Goal: Task Accomplishment & Management: Manage account settings

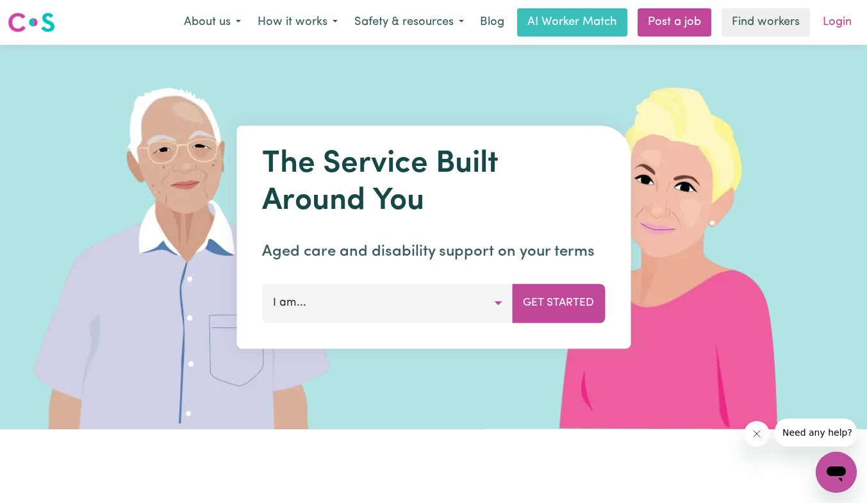
click at [833, 17] on link "Login" at bounding box center [837, 22] width 44 height 28
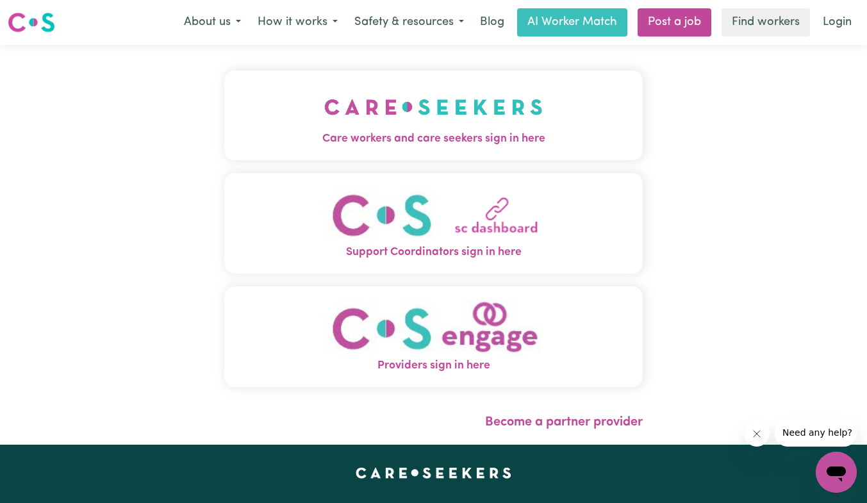
click at [432, 120] on img "Care workers and care seekers sign in here" at bounding box center [433, 106] width 218 height 47
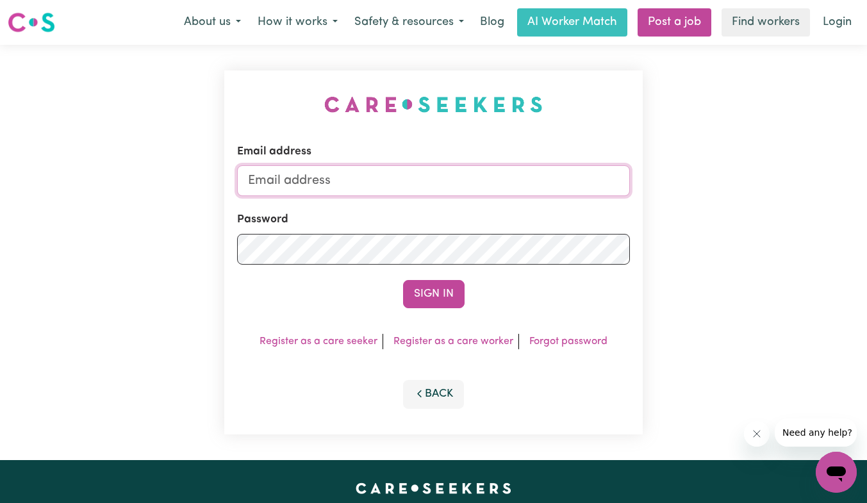
click at [334, 185] on input "Email address" at bounding box center [433, 180] width 393 height 31
type input "jinying152@163.com"
click at [441, 286] on button "Sign In" at bounding box center [433, 294] width 61 height 28
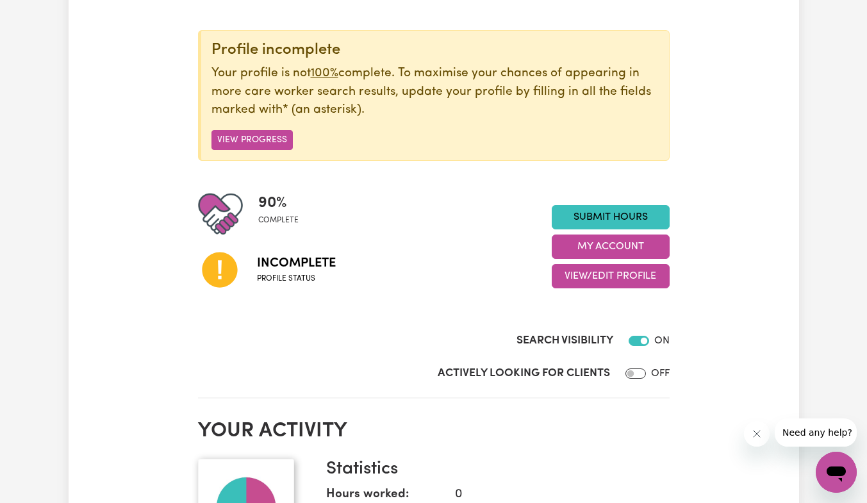
scroll to position [139, 0]
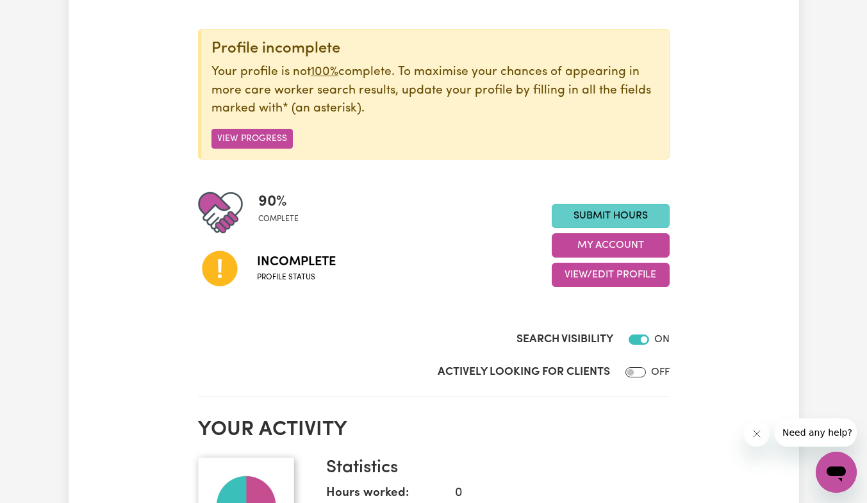
click at [624, 215] on link "Submit Hours" at bounding box center [611, 216] width 118 height 24
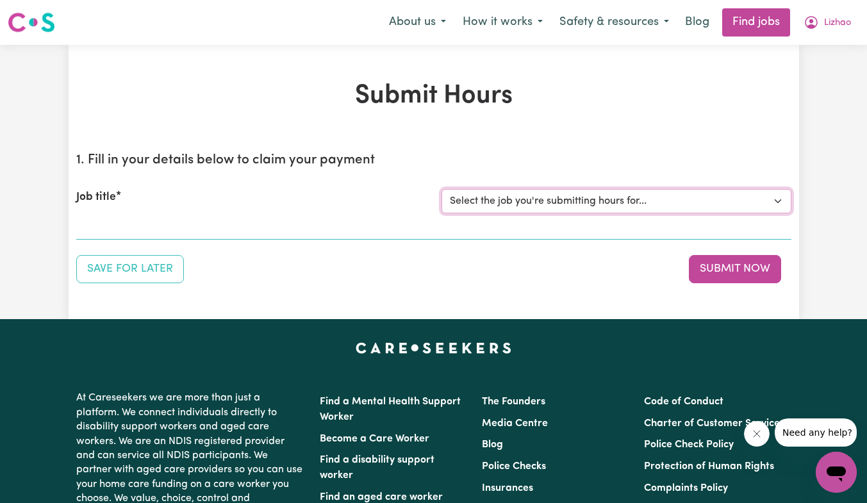
click at [779, 201] on select "Select the job you're submitting hours for..." at bounding box center [616, 201] width 350 height 24
click at [572, 275] on div "Save for Later Submit Now" at bounding box center [433, 269] width 715 height 28
click at [700, 203] on select "Select the job you're submitting hours for..." at bounding box center [616, 201] width 350 height 24
click at [179, 224] on div "Job title Select the job you're submitting hours for..." at bounding box center [433, 201] width 715 height 55
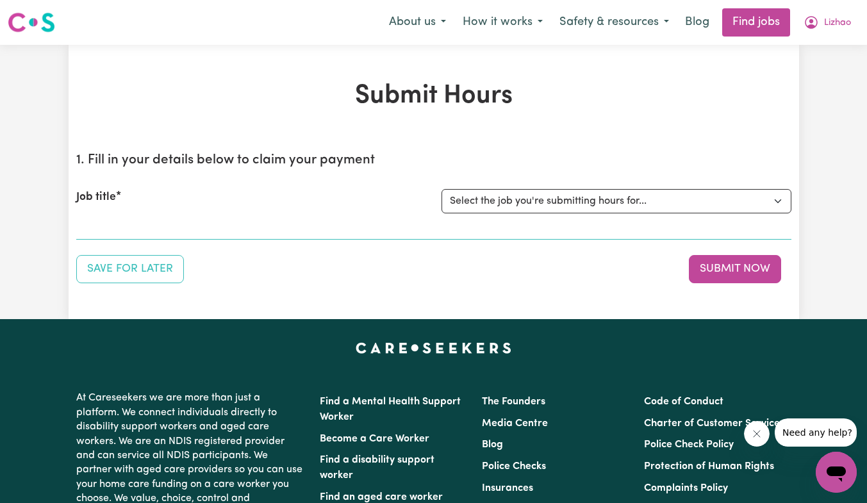
click at [96, 224] on div "Job title Select the job you're submitting hours for..." at bounding box center [433, 201] width 715 height 55
click at [741, 272] on button "Submit Now" at bounding box center [735, 269] width 92 height 28
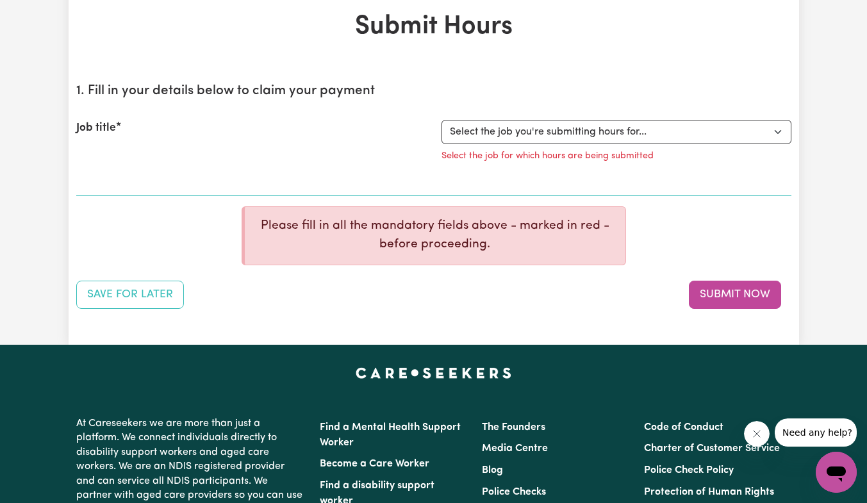
scroll to position [69, 0]
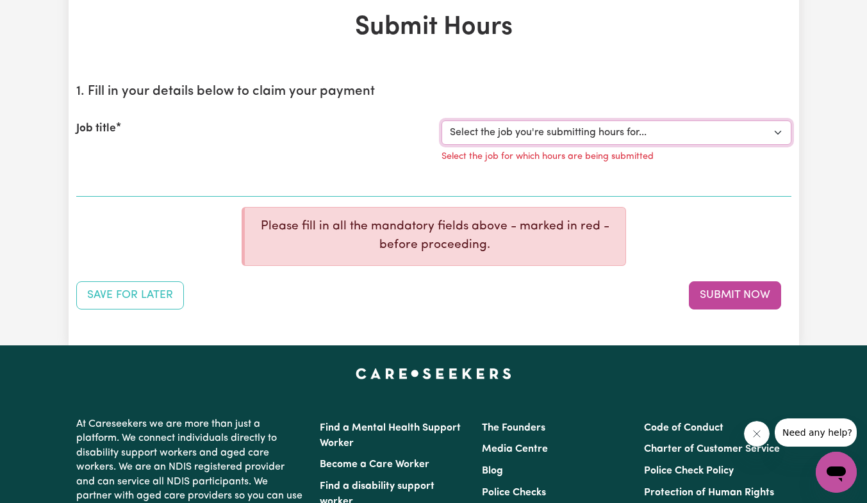
click at [781, 136] on select "Select the job you're submitting hours for..." at bounding box center [616, 132] width 350 height 24
click at [712, 216] on div "1. Fill in your details below to claim your payment Job title Select the job yo…" at bounding box center [433, 192] width 715 height 236
click at [567, 184] on div "Job title Select the job you're submitting hours for... Select the job for whic…" at bounding box center [433, 145] width 715 height 81
click at [780, 136] on select "Select the job you're submitting hours for..." at bounding box center [616, 132] width 350 height 24
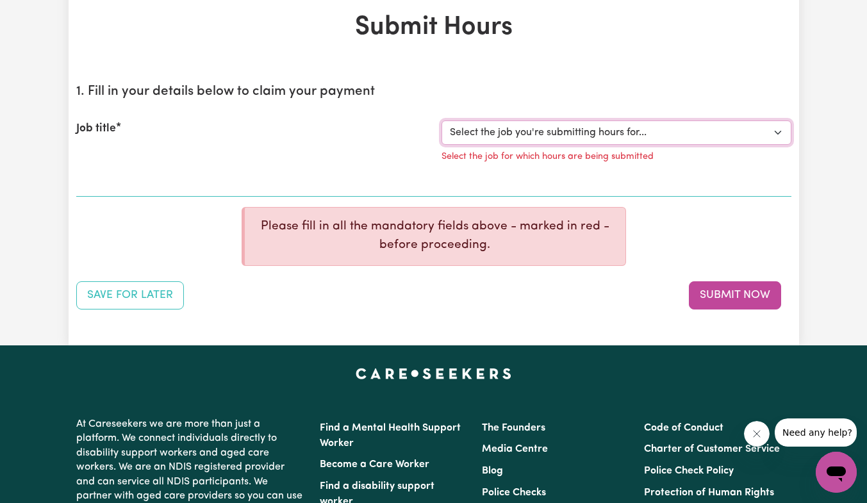
scroll to position [0, 0]
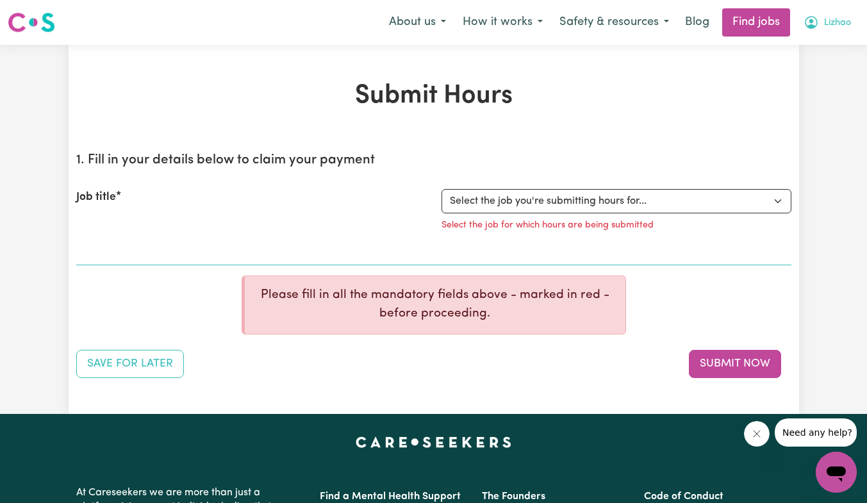
click at [840, 26] on span "Lizhao" at bounding box center [837, 23] width 27 height 14
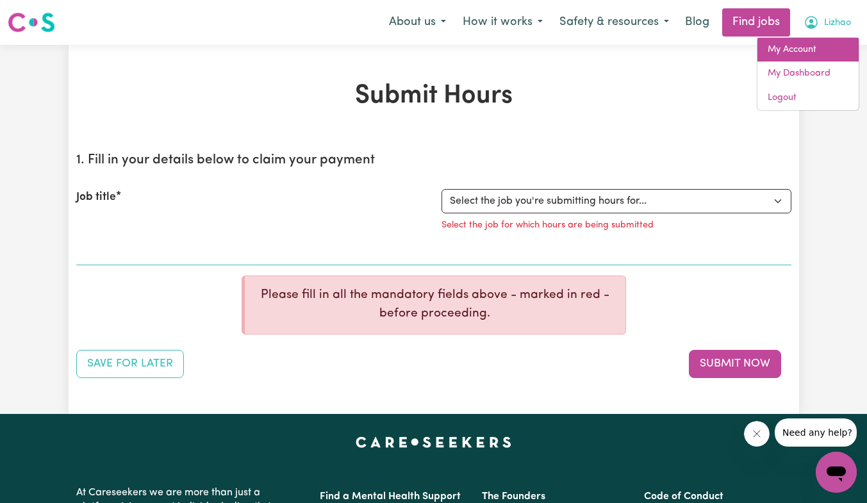
click at [793, 58] on link "My Account" at bounding box center [807, 50] width 101 height 24
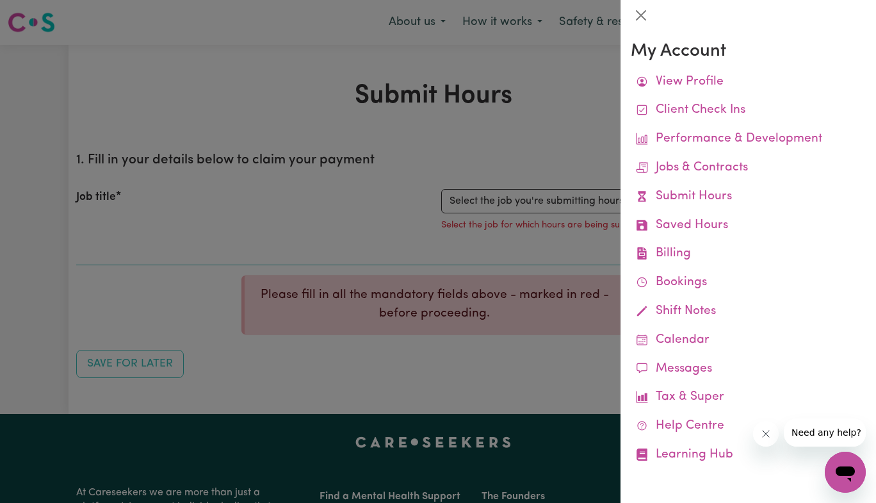
click at [577, 109] on div at bounding box center [438, 251] width 876 height 503
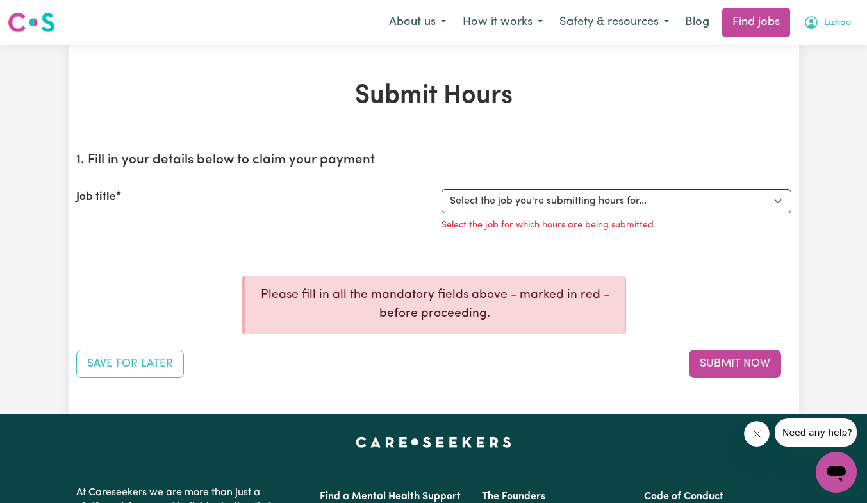
click at [833, 23] on span "Lizhao" at bounding box center [837, 23] width 27 height 14
click at [799, 78] on link "My Dashboard" at bounding box center [807, 73] width 101 height 24
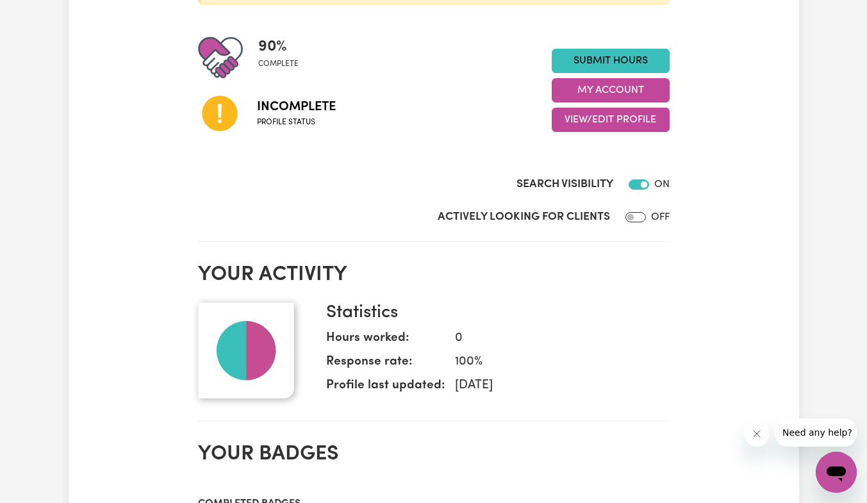
scroll to position [302, 0]
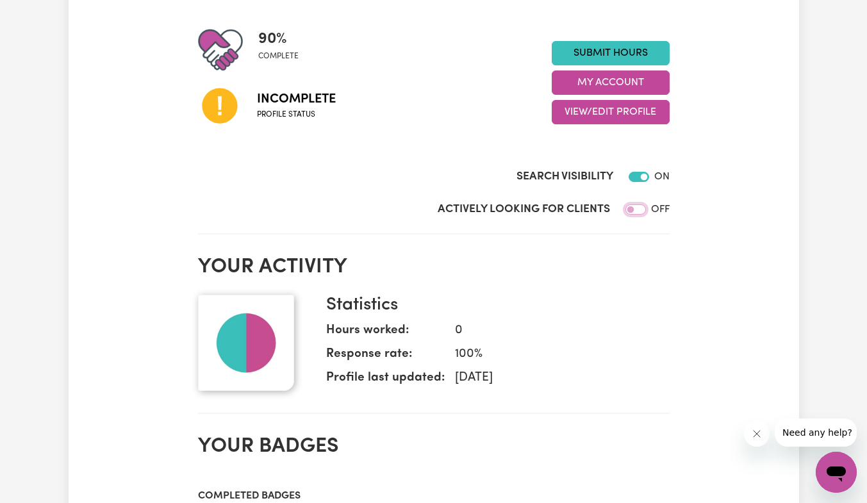
click at [637, 211] on input "Actively Looking for Clients" at bounding box center [635, 209] width 20 height 10
checkbox input "true"
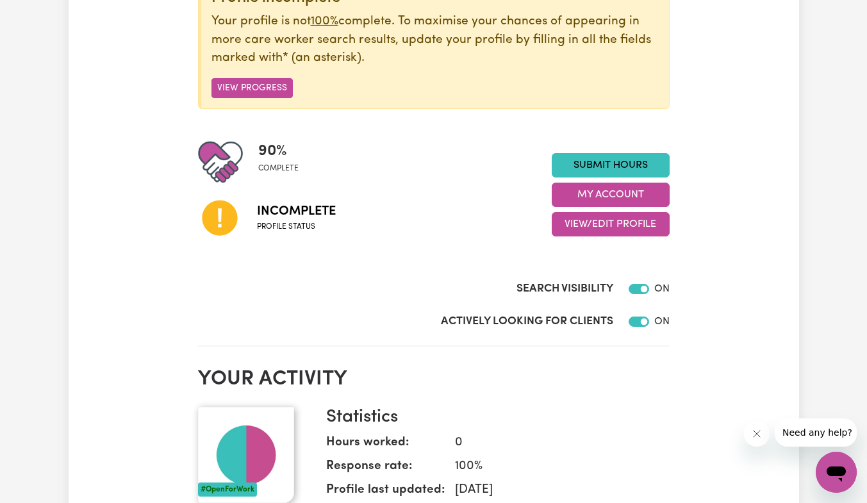
scroll to position [188, 0]
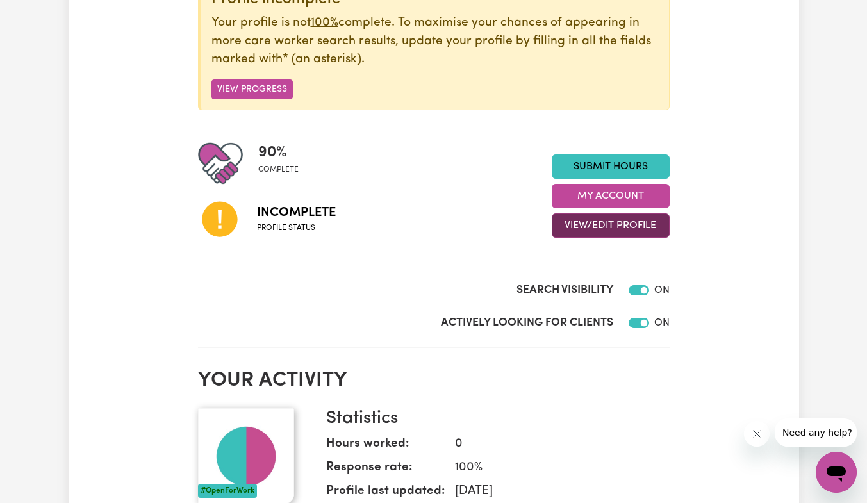
click at [577, 227] on button "View/Edit Profile" at bounding box center [611, 225] width 118 height 24
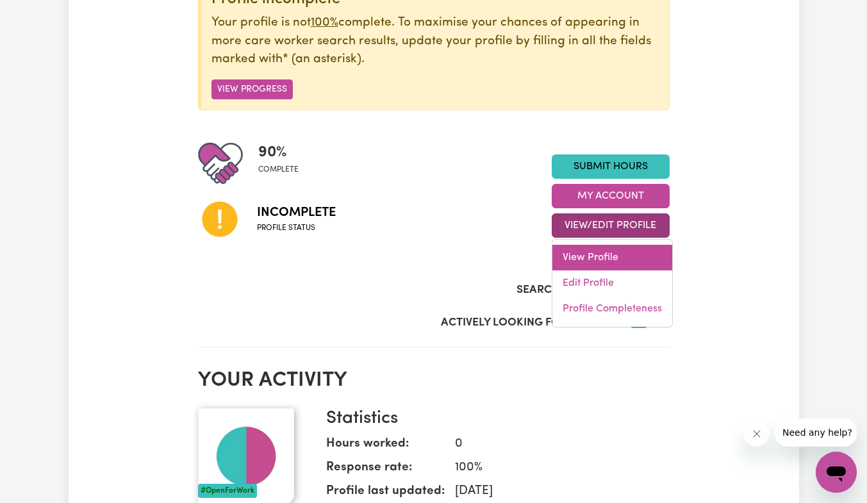
click at [596, 262] on link "View Profile" at bounding box center [612, 258] width 120 height 26
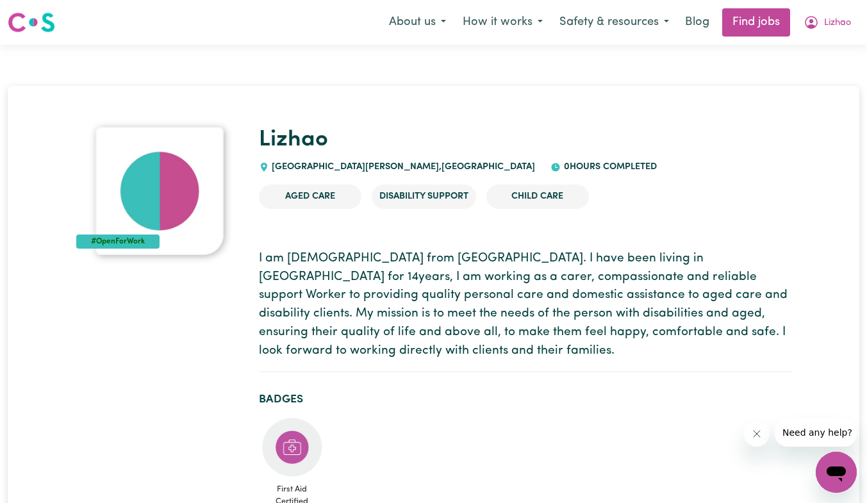
click at [144, 235] on div "#OpenForWork" at bounding box center [118, 241] width 84 height 14
click at [129, 215] on img at bounding box center [159, 191] width 128 height 128
click at [765, 197] on ul "Aged Care Disability Support Child care" at bounding box center [525, 196] width 532 height 45
click at [831, 24] on span "Lizhao" at bounding box center [837, 23] width 27 height 14
click at [794, 84] on link "My Dashboard" at bounding box center [807, 73] width 101 height 24
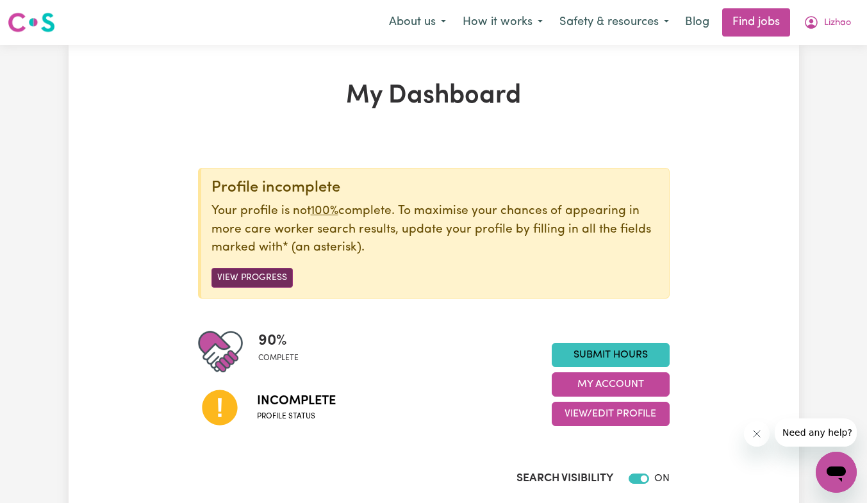
click at [242, 281] on button "View Progress" at bounding box center [251, 278] width 81 height 20
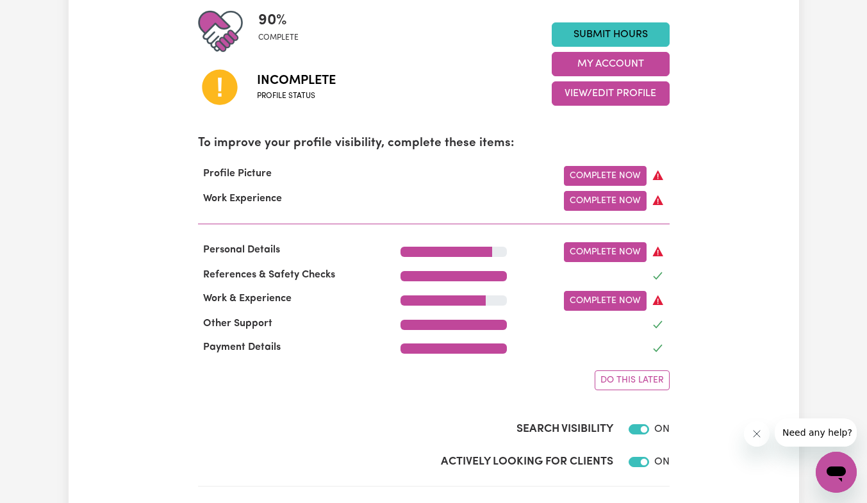
scroll to position [325, 0]
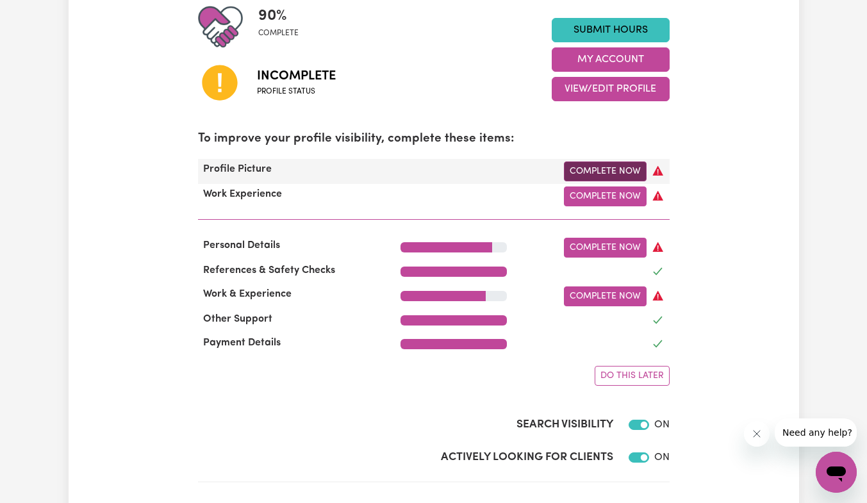
click at [626, 172] on link "Complete Now" at bounding box center [605, 171] width 83 height 20
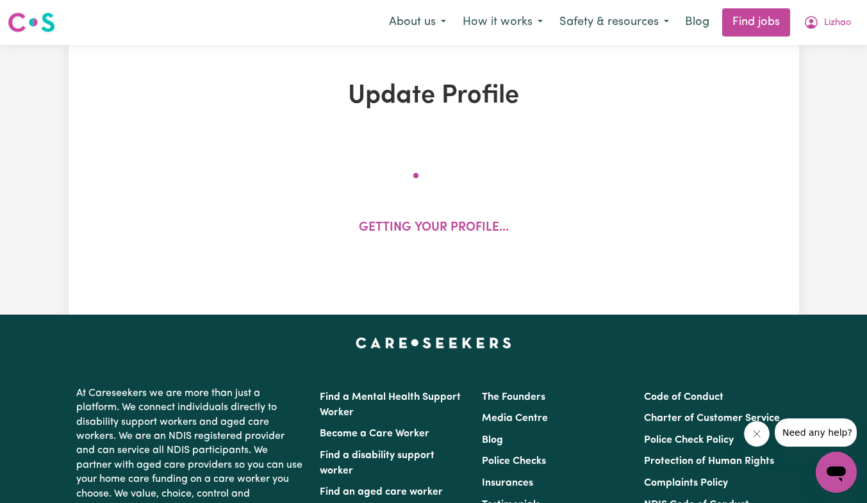
select select "female"
select select "Australian Citizen"
select select "Studying a healthcare related degree or qualification"
select select "46"
select select "60"
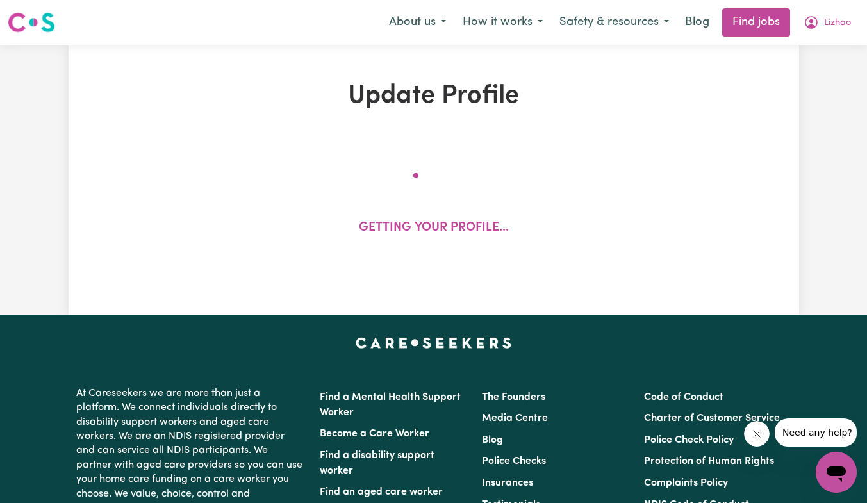
select select "72"
select select "85"
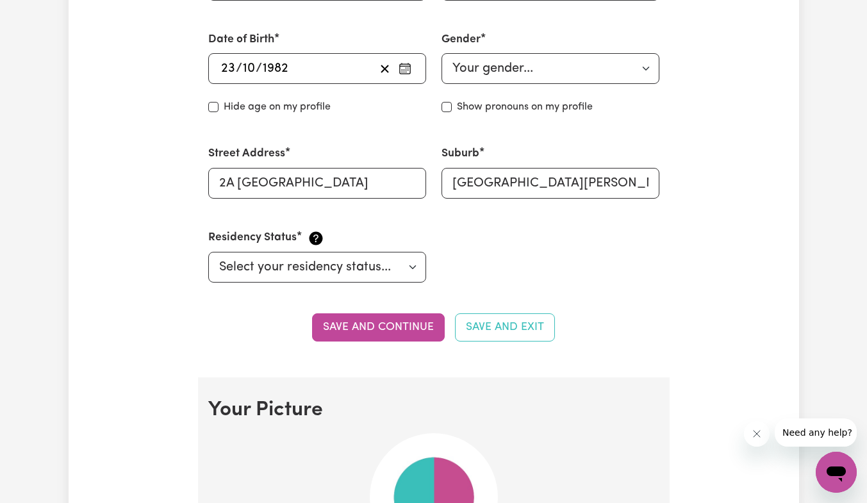
scroll to position [547, 0]
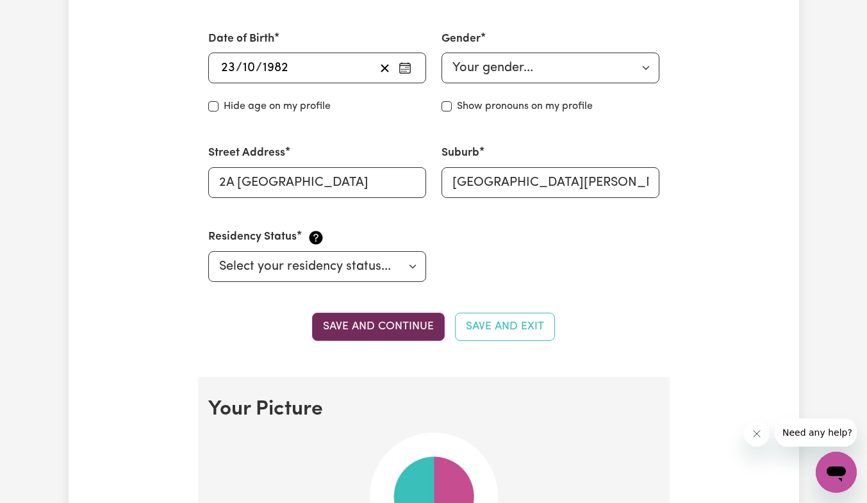
click at [384, 332] on button "Save and continue" at bounding box center [378, 327] width 133 height 28
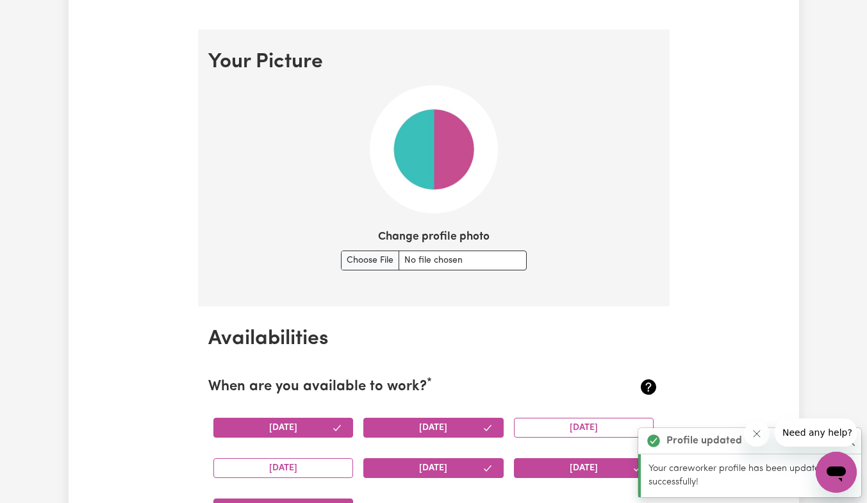
scroll to position [924, 0]
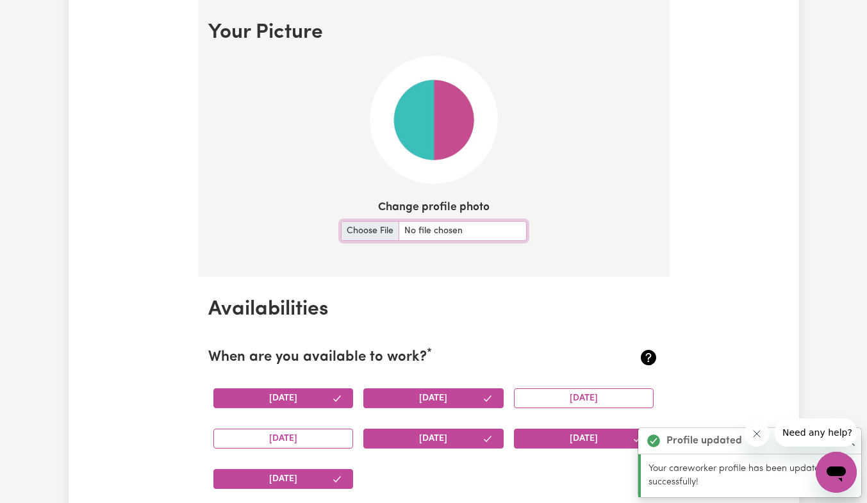
click at [361, 231] on input "Change profile photo" at bounding box center [434, 231] width 186 height 20
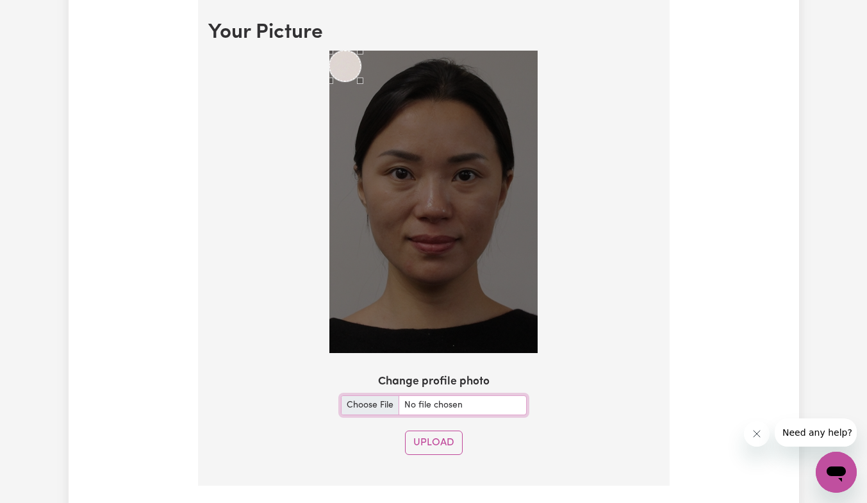
click at [348, 404] on input "Change profile photo" at bounding box center [434, 405] width 186 height 20
type input "C:\fakepath\微信图片_20250819223347.jpg"
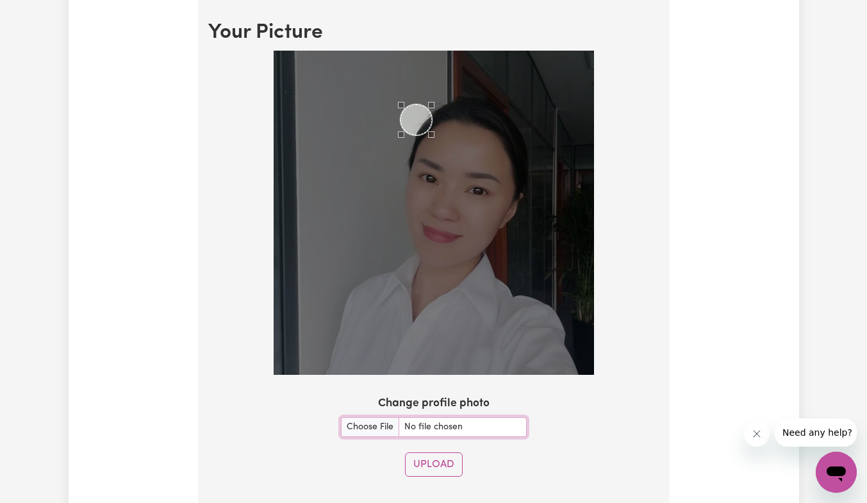
click at [413, 119] on div "Use the arrow keys to move the crop selection area" at bounding box center [415, 119] width 31 height 31
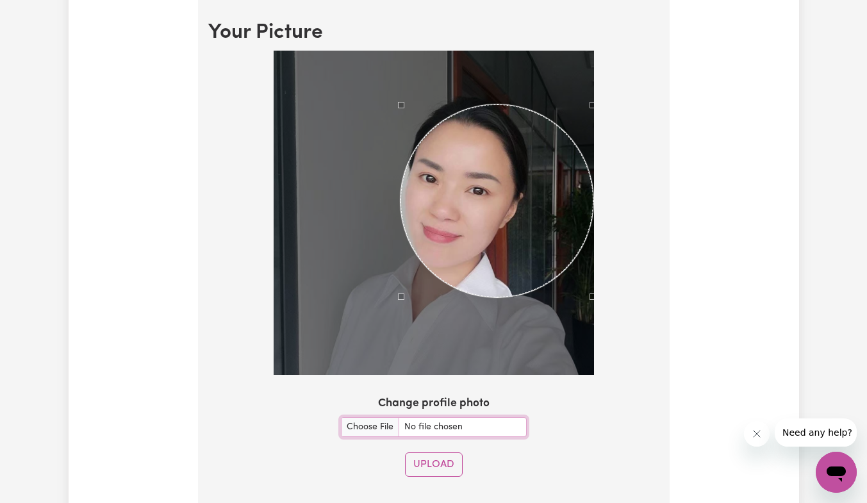
click at [594, 464] on section "Your Picture Change profile photo Upload" at bounding box center [433, 253] width 471 height 507
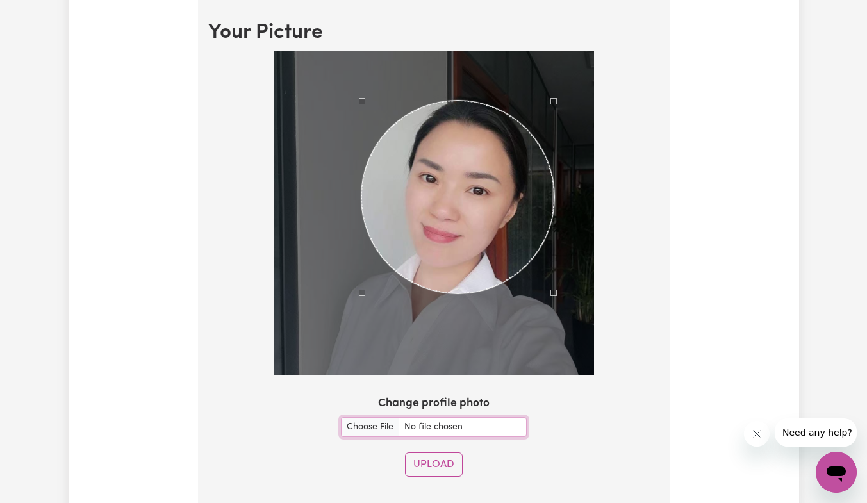
click at [471, 202] on div "Use the arrow keys to move the crop selection area" at bounding box center [457, 197] width 193 height 193
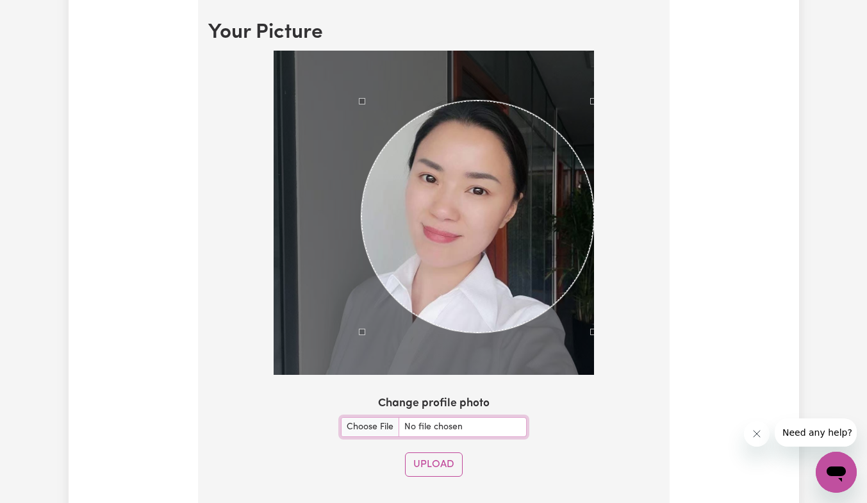
click at [623, 405] on section "Your Picture Change profile photo Upload" at bounding box center [433, 253] width 471 height 507
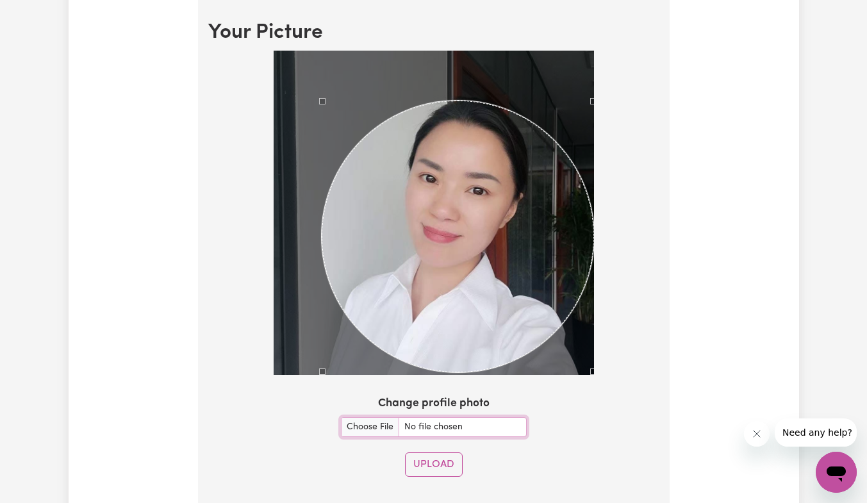
click at [320, 361] on div at bounding box center [434, 213] width 320 height 324
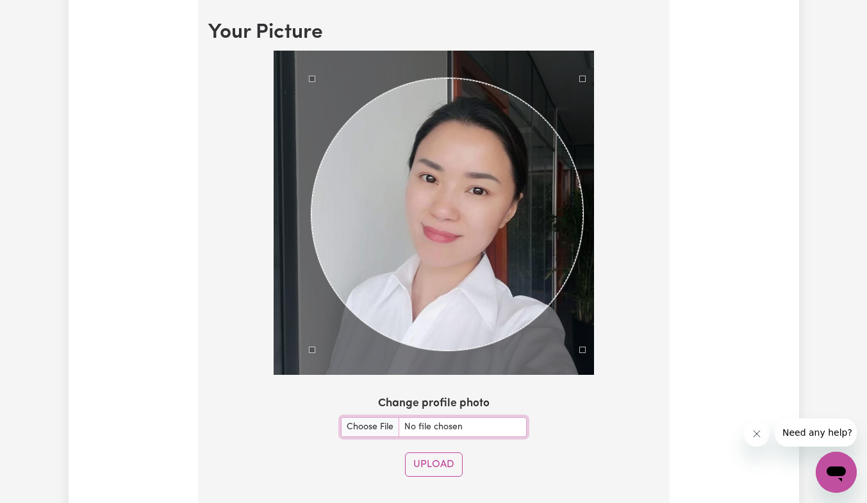
click at [418, 263] on div "Use the arrow keys to move the crop selection area" at bounding box center [447, 214] width 272 height 272
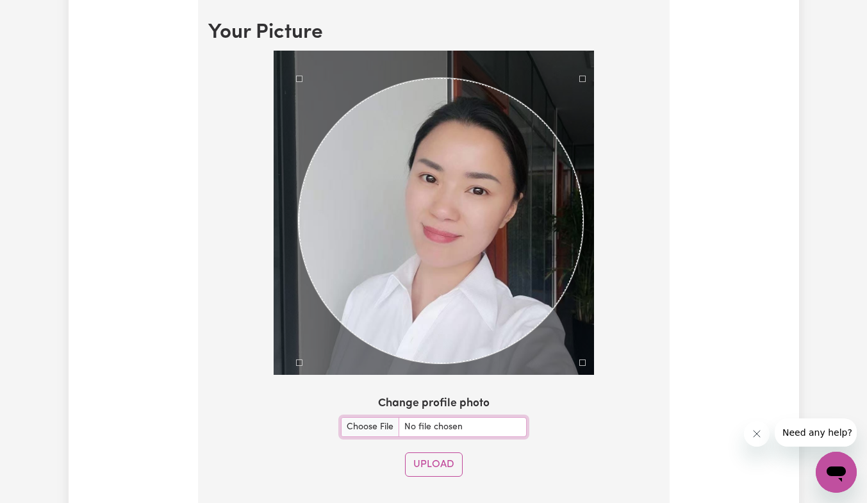
click at [300, 368] on div at bounding box center [434, 213] width 320 height 324
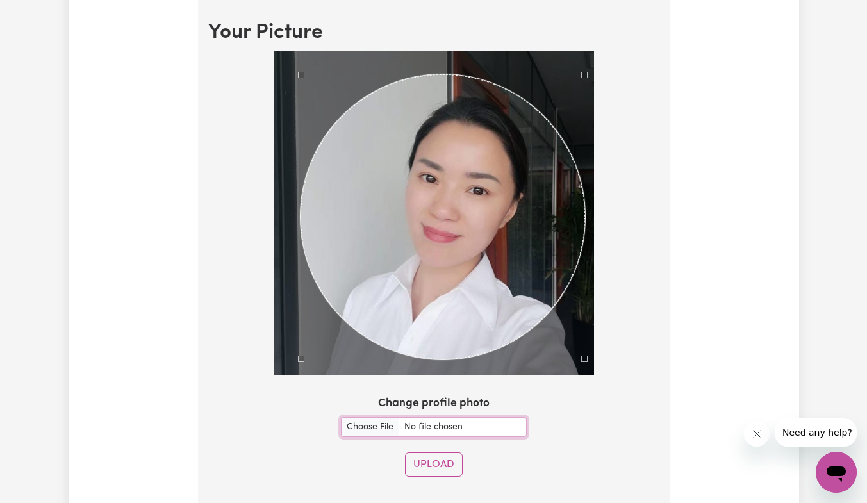
click at [377, 318] on div "Use the arrow keys to move the crop selection area" at bounding box center [442, 216] width 285 height 285
click at [441, 469] on button "Upload" at bounding box center [434, 464] width 58 height 24
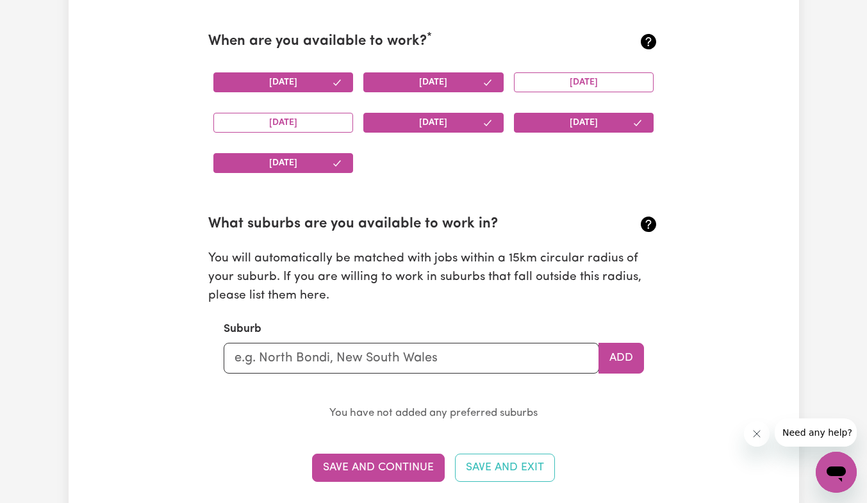
scroll to position [1250, 0]
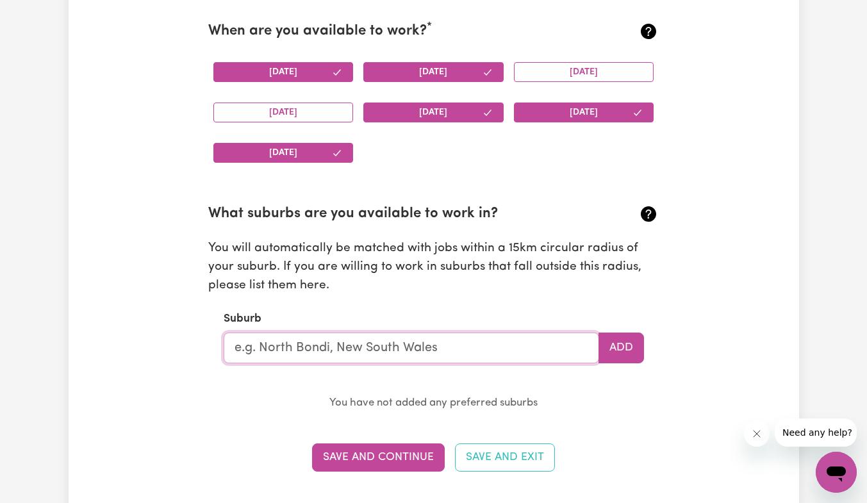
click at [367, 346] on input "text" at bounding box center [411, 347] width 375 height 31
type input "Kensington Park"
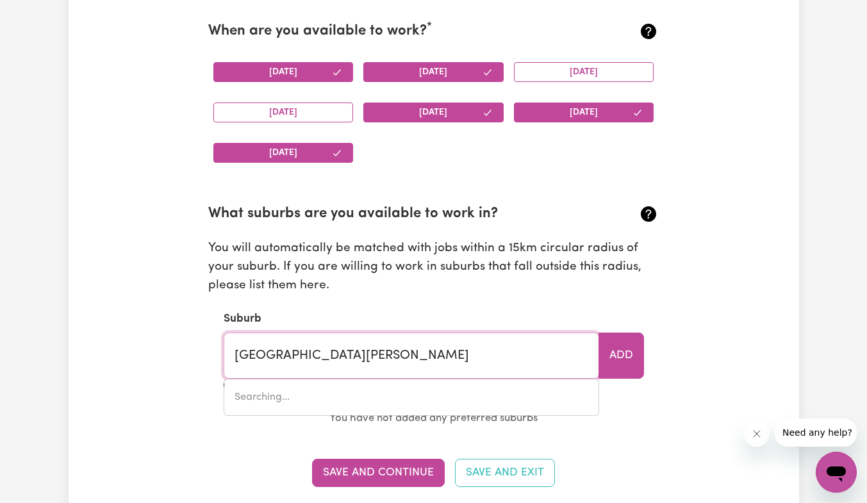
type input "Kensington Park, South Australia, 5068"
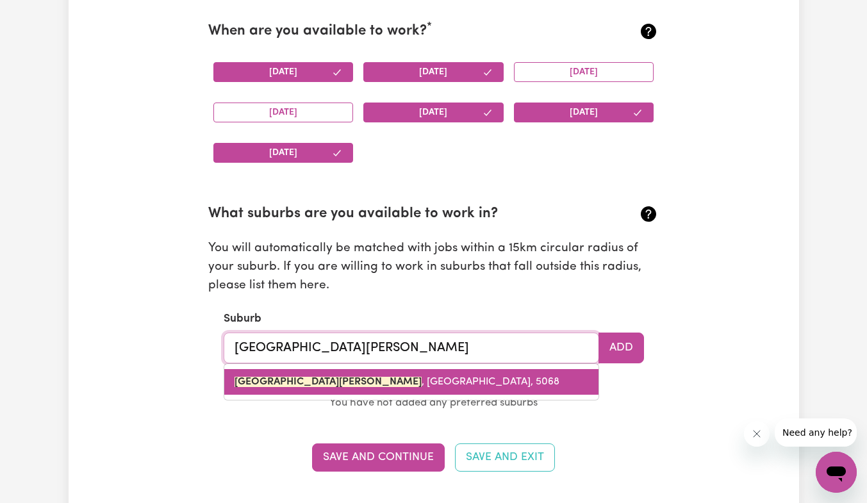
click at [385, 381] on span "KENSINGTON PARK , South Australia, 5068" at bounding box center [396, 382] width 325 height 10
type input "KENSINGTON PARK, South Australia, 5068"
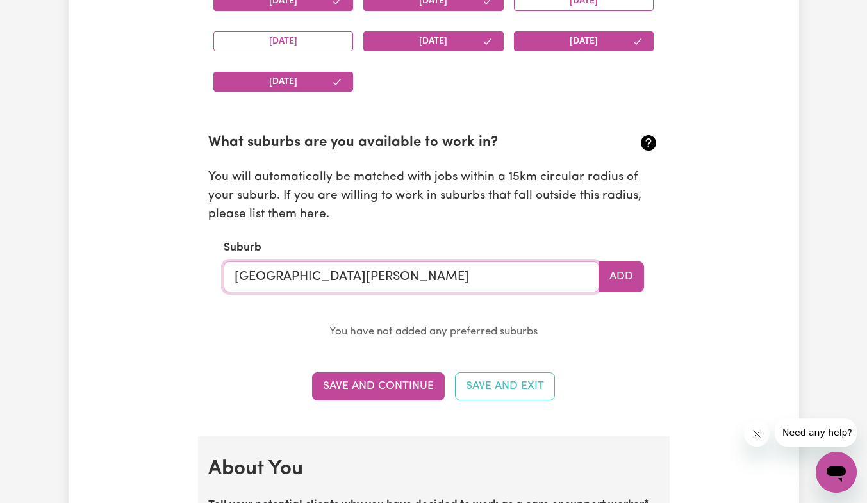
scroll to position [1322, 0]
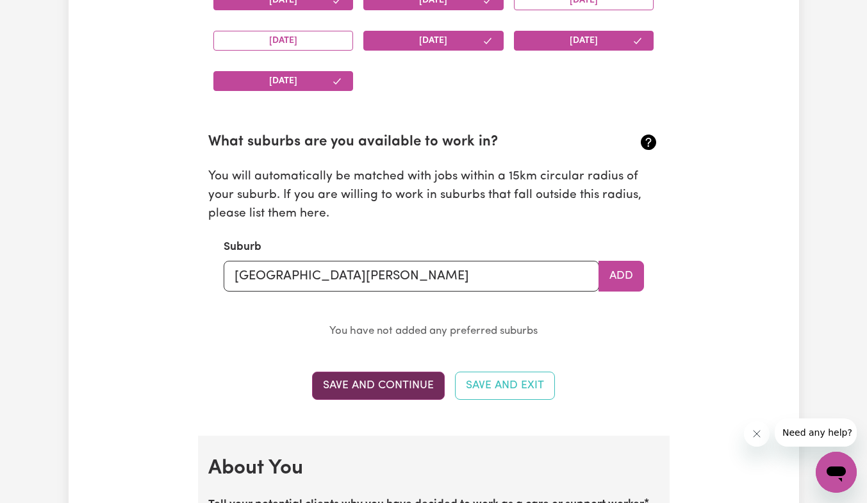
click at [379, 388] on button "Save and Continue" at bounding box center [378, 386] width 133 height 28
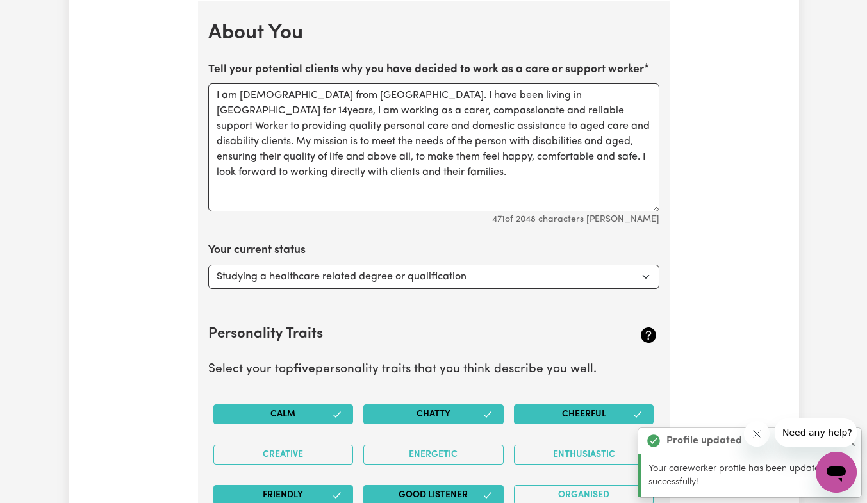
scroll to position [1757, 0]
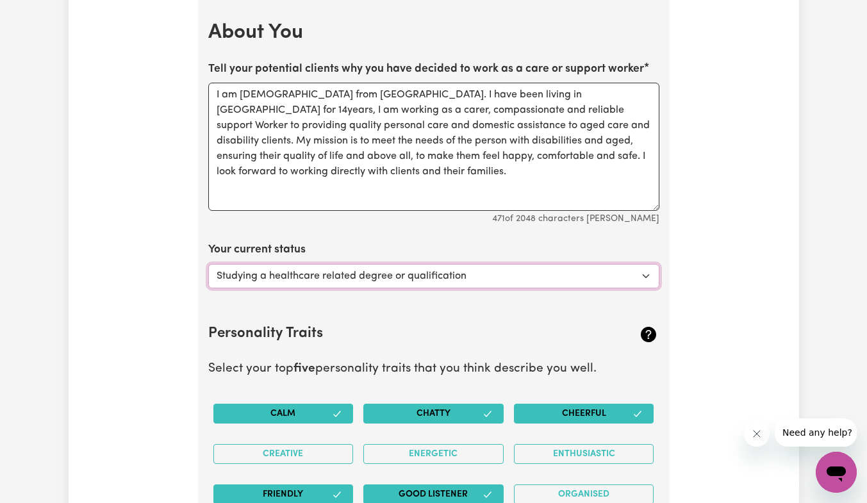
click at [647, 275] on select "Select... Studying a healthcare related degree or qualification Studying a non-…" at bounding box center [433, 276] width 451 height 24
select select "Looking for extra work to fill my week and/or weekends"
click at [208, 264] on select "Select... Studying a healthcare related degree or qualification Studying a non-…" at bounding box center [433, 276] width 451 height 24
click at [525, 327] on h2 "Personality Traits" at bounding box center [396, 333] width 376 height 17
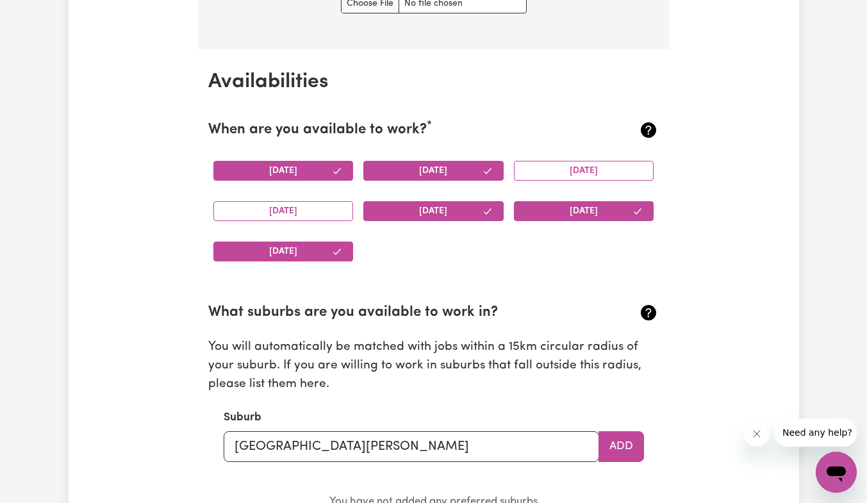
scroll to position [1150, 0]
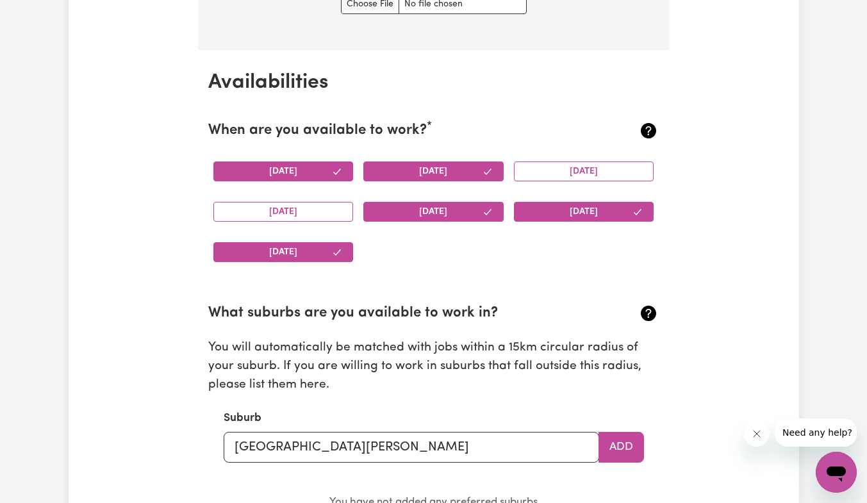
click at [293, 174] on button "Monday" at bounding box center [283, 171] width 140 height 20
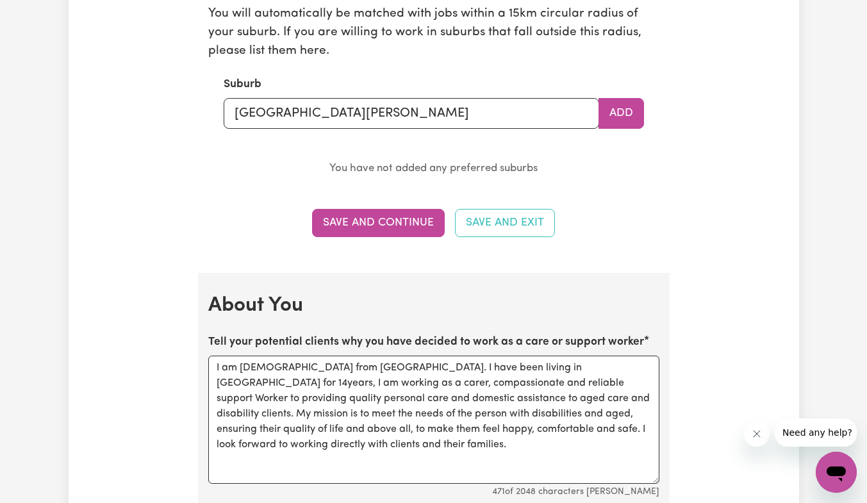
scroll to position [1485, 0]
click at [381, 225] on button "Save and Continue" at bounding box center [378, 222] width 133 height 28
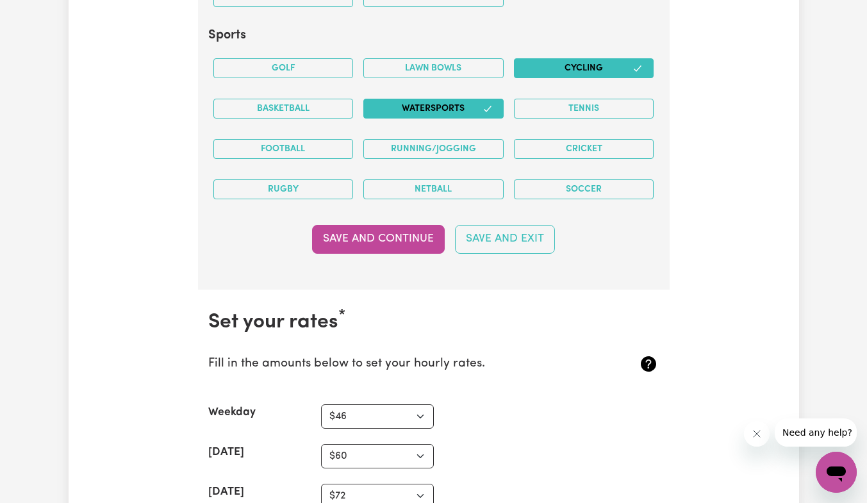
scroll to position [2724, 0]
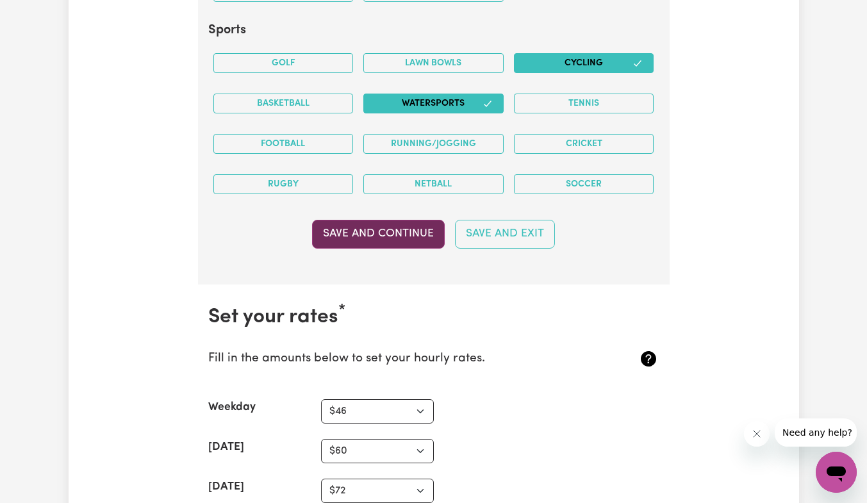
click at [390, 246] on button "Save and Continue" at bounding box center [378, 234] width 133 height 28
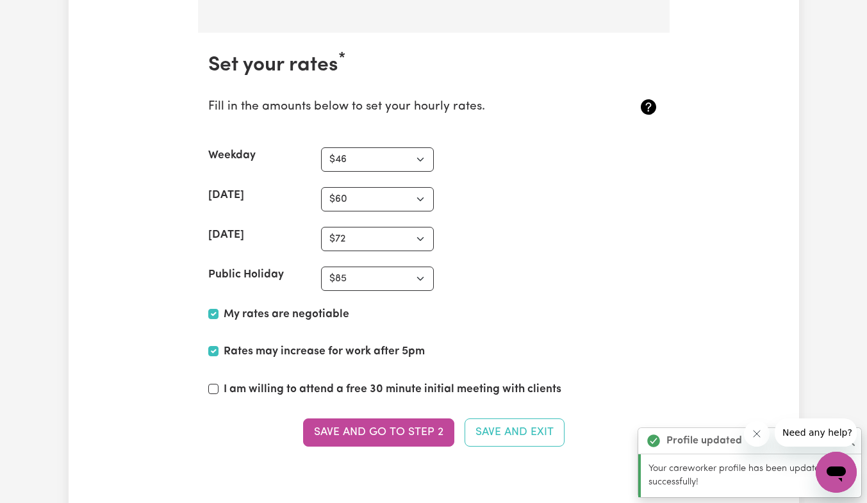
scroll to position [3008, 0]
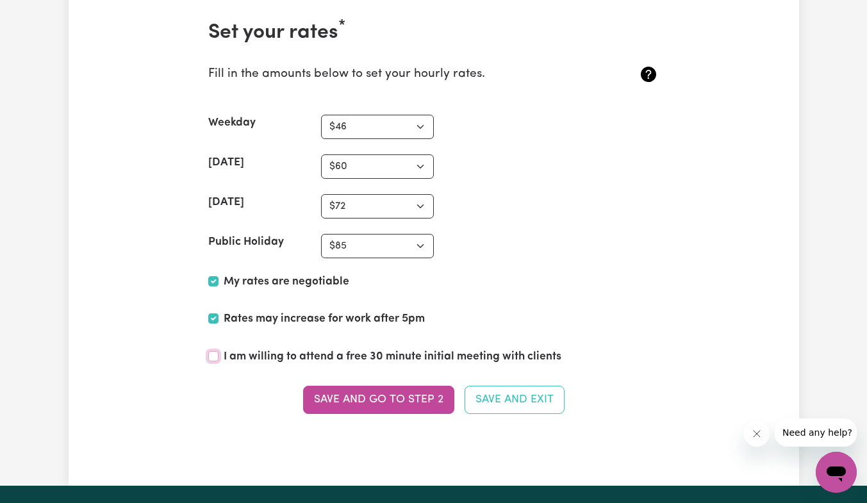
click at [215, 357] on input "I am willing to attend a free 30 minute initial meeting with clients" at bounding box center [213, 356] width 10 height 10
checkbox input "true"
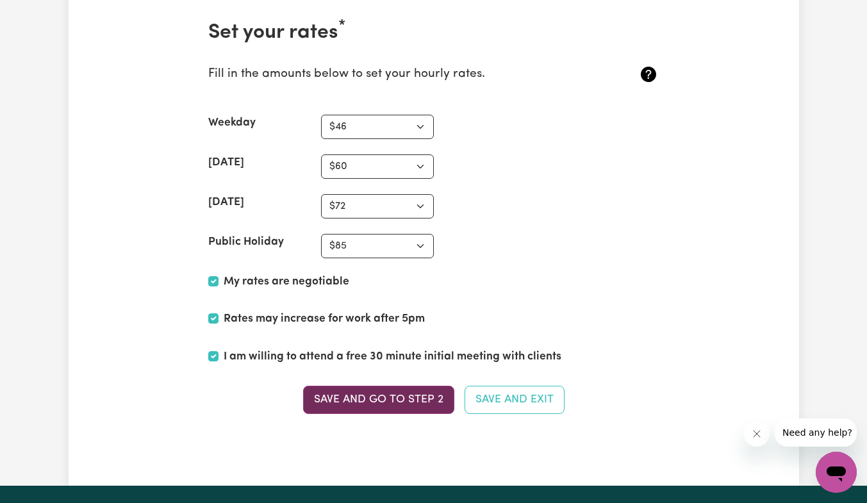
click at [359, 404] on button "Save and go to Step 2" at bounding box center [378, 400] width 151 height 28
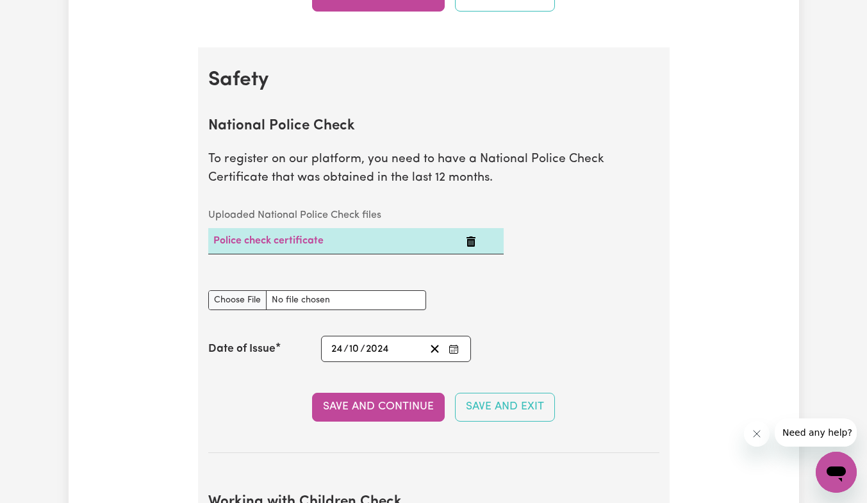
scroll to position [776, 0]
click at [469, 240] on icon "Delete Police check certificate" at bounding box center [470, 241] width 9 height 10
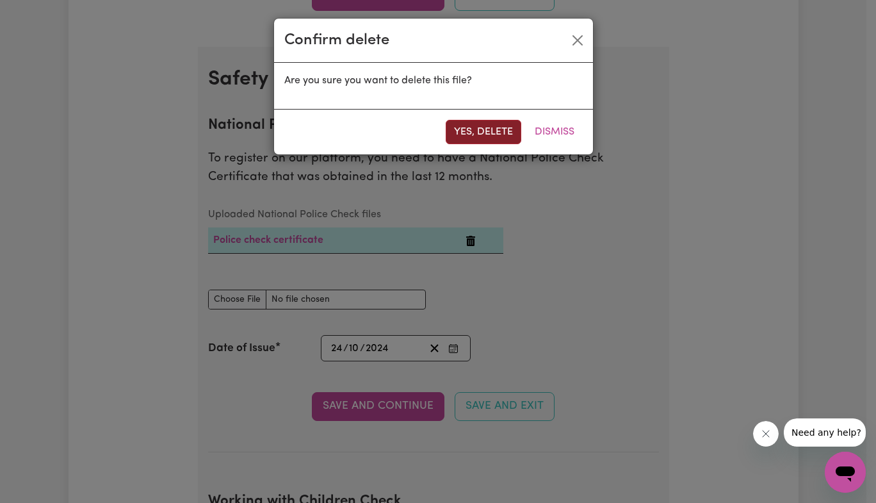
click at [472, 129] on button "Yes, delete" at bounding box center [484, 132] width 76 height 24
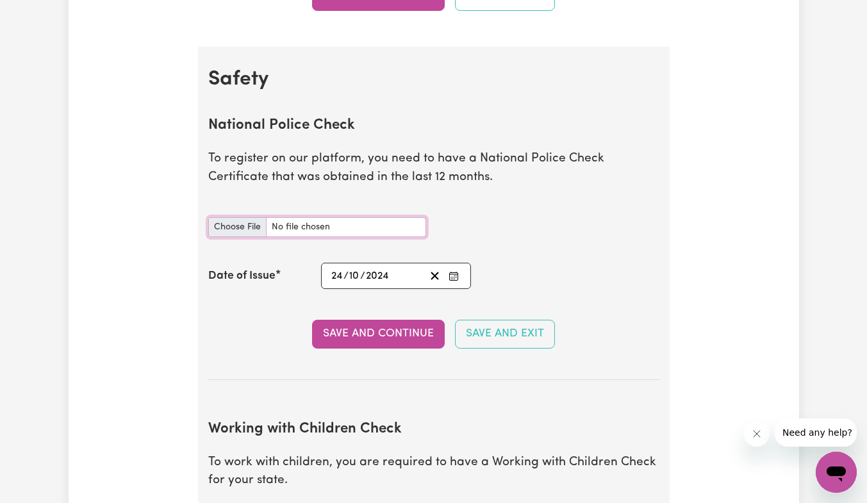
click at [236, 227] on input "National Police Check document" at bounding box center [317, 227] width 218 height 20
type input "C:\fakepath\certificate.pdf"
click at [457, 277] on icon "Enter the Date of Issue of your National Police Check" at bounding box center [453, 276] width 10 height 10
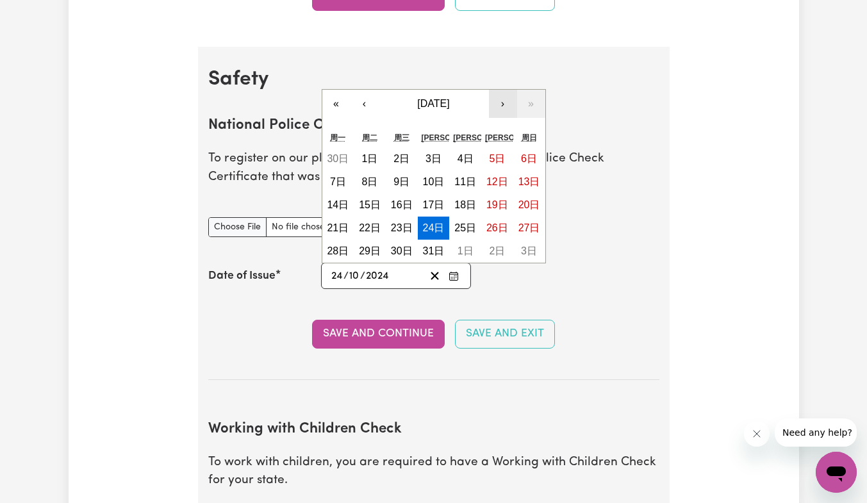
click at [505, 102] on button "›" at bounding box center [503, 104] width 28 height 28
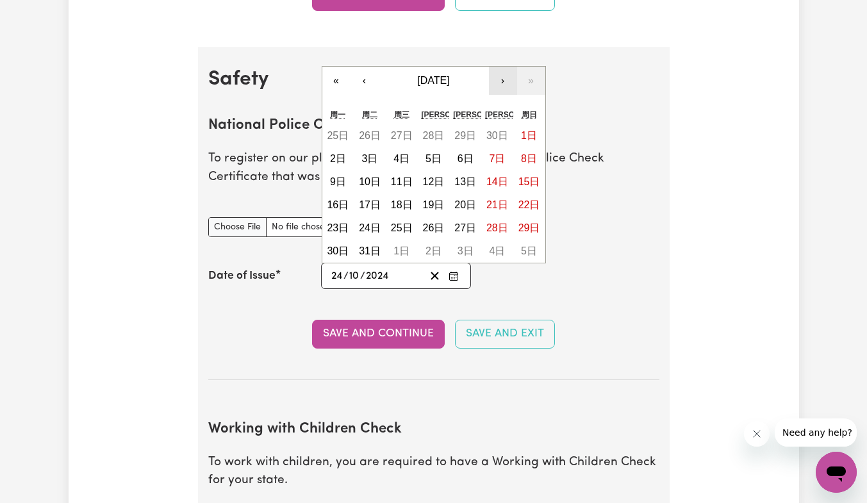
click at [500, 83] on button "›" at bounding box center [503, 81] width 28 height 28
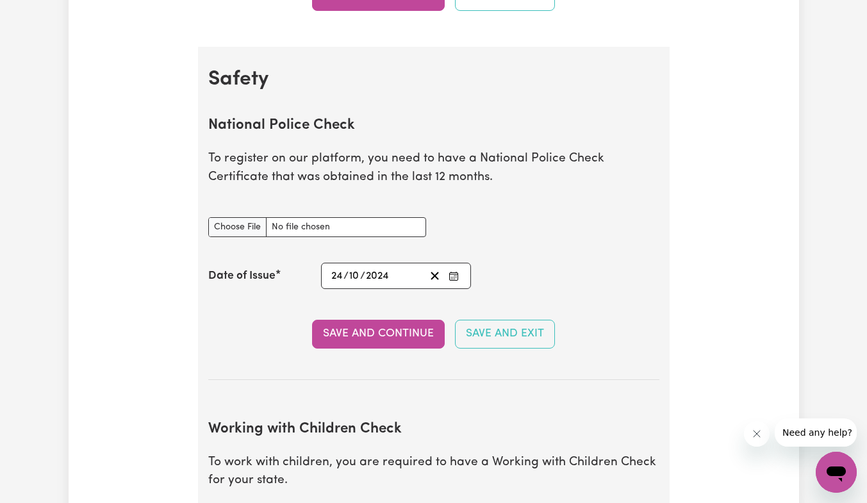
click at [500, 83] on h2 "Safety" at bounding box center [433, 79] width 451 height 24
click at [454, 278] on icon "Enter the Date of Issue of your National Police Check" at bounding box center [453, 276] width 10 height 10
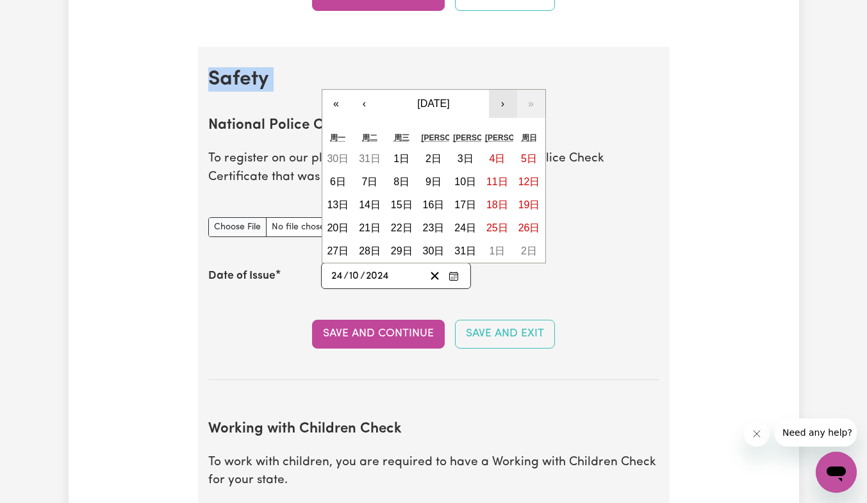
click at [505, 106] on button "›" at bounding box center [503, 104] width 28 height 28
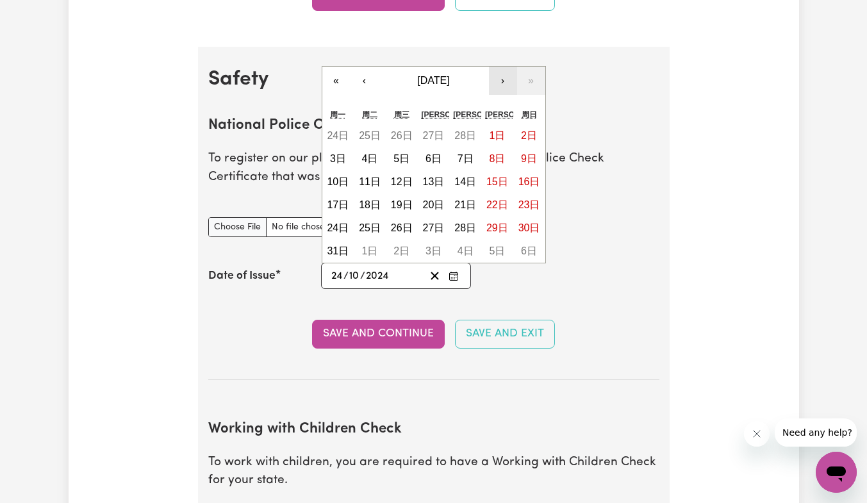
click at [505, 106] on div "周六" at bounding box center [497, 114] width 32 height 19
click at [502, 88] on button "›" at bounding box center [503, 81] width 28 height 28
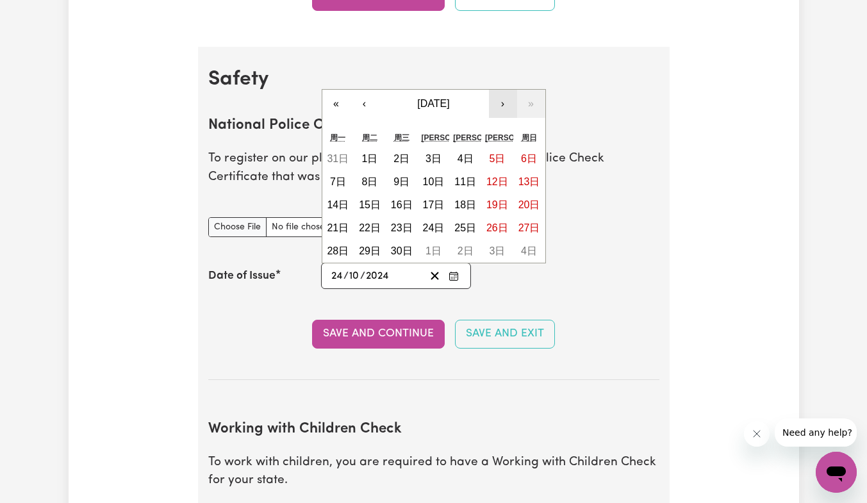
click at [502, 103] on button "›" at bounding box center [503, 104] width 28 height 28
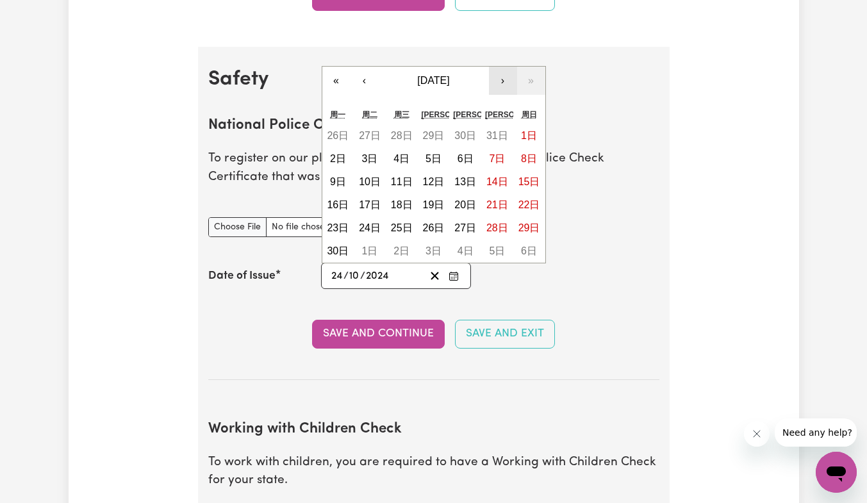
click at [502, 103] on div "« ‹ 2025年6月 › » 周一 周二 周三 周四 周五 周六 周日 26日 27日 28日 29日 30日 31日 1日 2日 3日 4日 5日 6日 …" at bounding box center [434, 164] width 224 height 197
click at [503, 86] on button "›" at bounding box center [503, 81] width 28 height 28
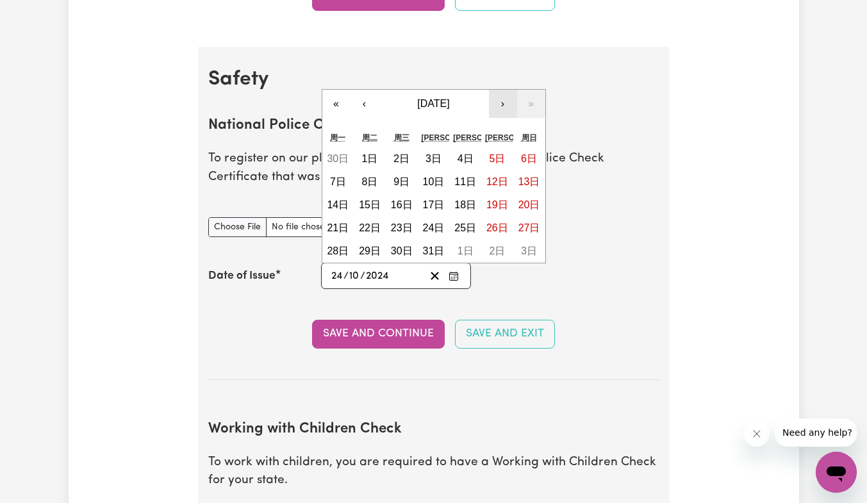
click at [504, 101] on button "›" at bounding box center [503, 104] width 28 height 28
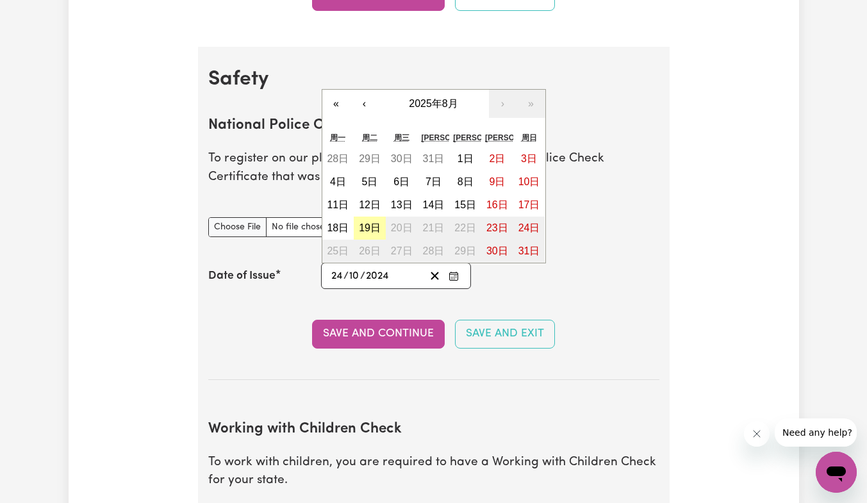
click at [368, 231] on abbr "19日" at bounding box center [370, 227] width 22 height 11
type input "2025-08-19"
type input "19"
type input "8"
type input "2025"
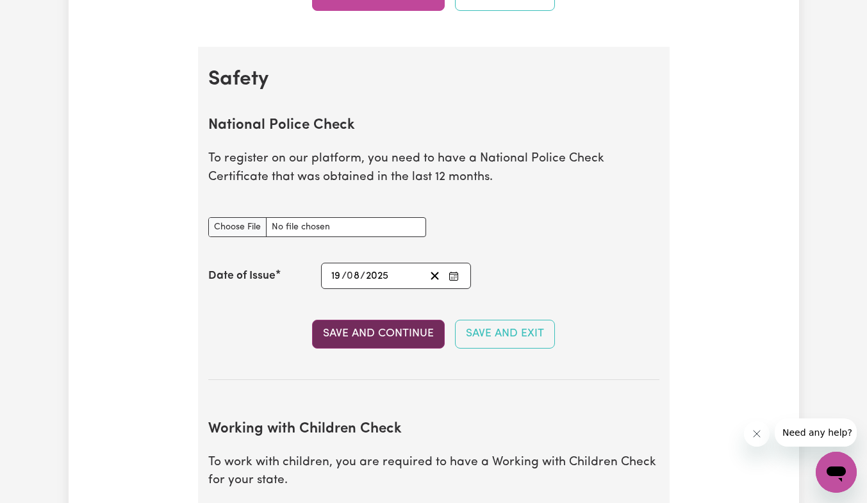
click at [370, 337] on button "Save and Continue" at bounding box center [378, 334] width 133 height 28
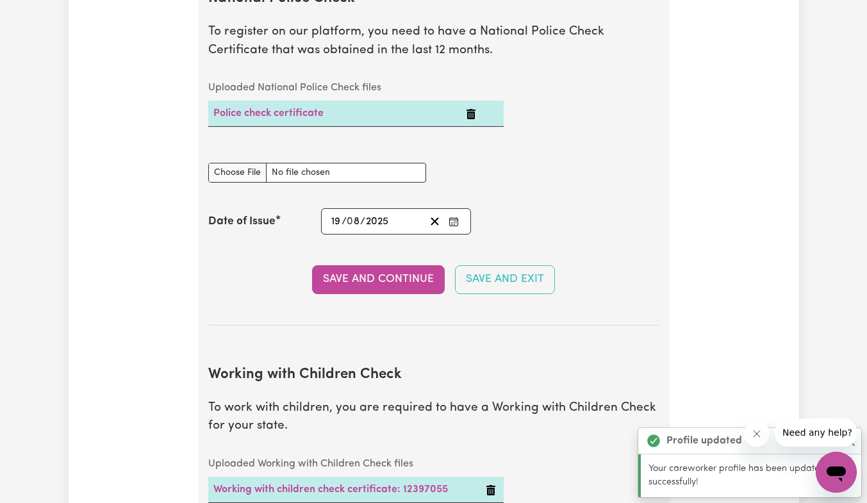
scroll to position [896, 0]
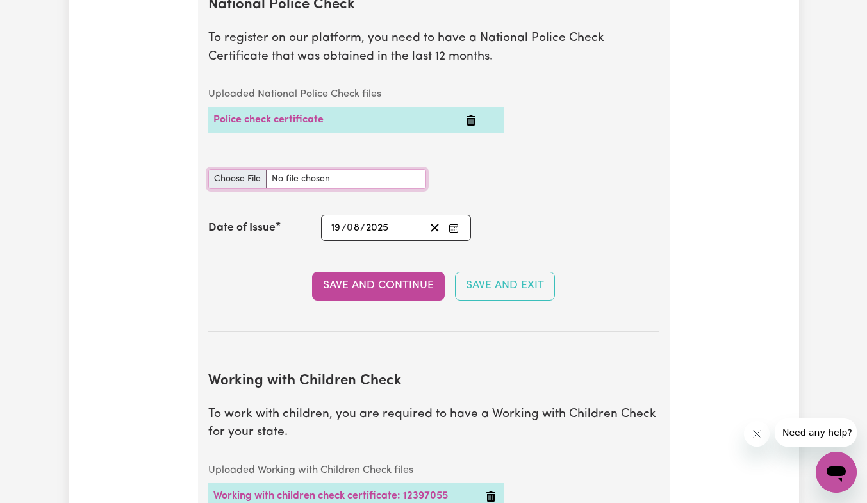
click at [233, 182] on input "National Police Check document" at bounding box center [317, 179] width 218 height 20
type input "C:\fakepath\certificate.pdf"
click at [337, 180] on input "National Police Check document" at bounding box center [317, 179] width 218 height 20
click at [365, 286] on button "Save and Continue" at bounding box center [378, 286] width 133 height 28
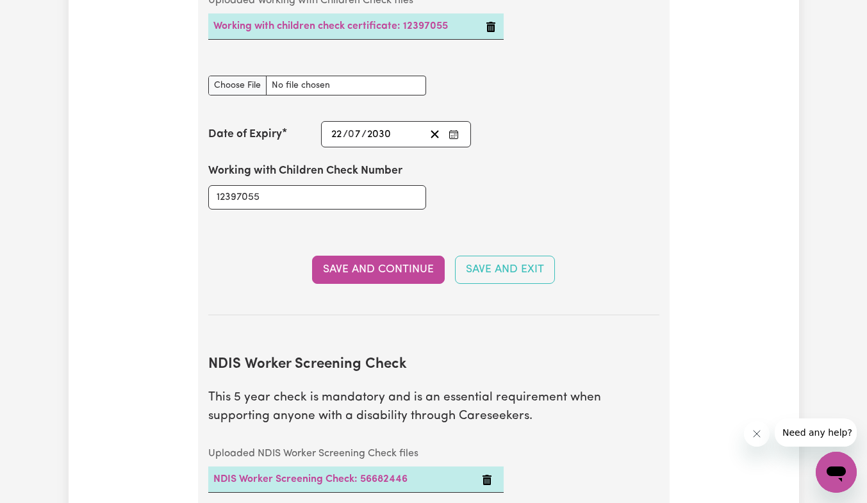
scroll to position [1395, 0]
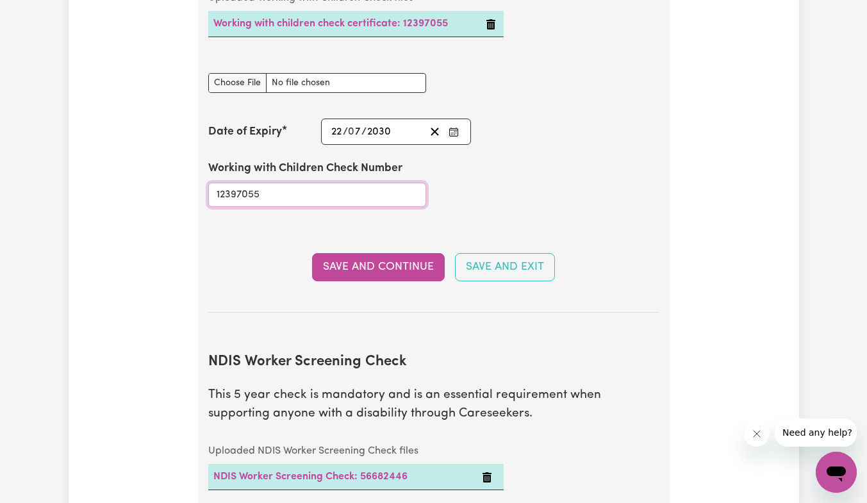
click at [271, 189] on input "12397055" at bounding box center [317, 195] width 218 height 24
type input "12397054"
click at [380, 275] on button "Save and Continue" at bounding box center [378, 267] width 133 height 28
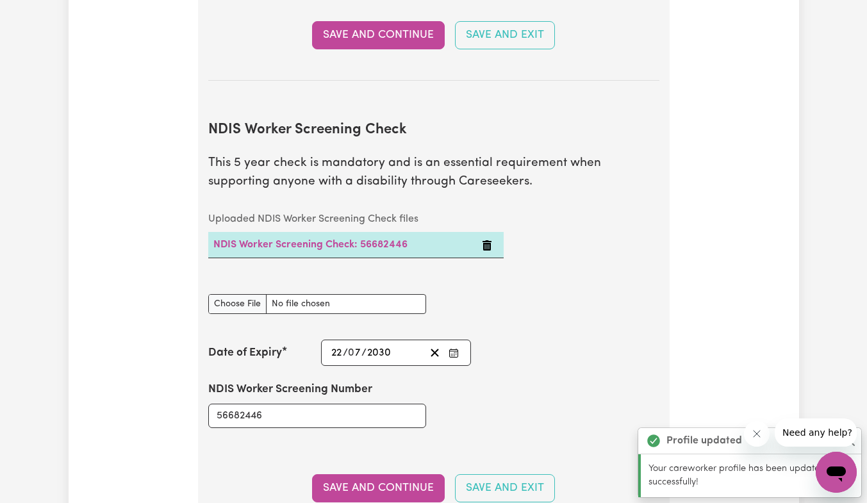
scroll to position [1729, 0]
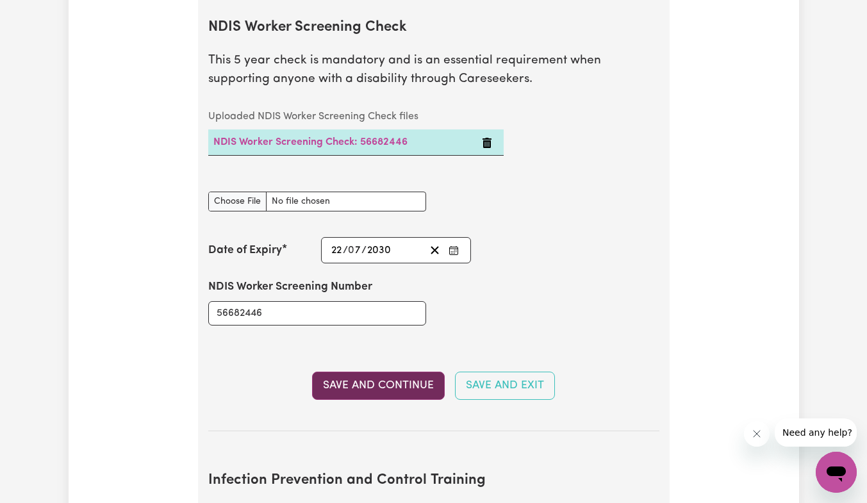
click at [411, 389] on button "Save and Continue" at bounding box center [378, 386] width 133 height 28
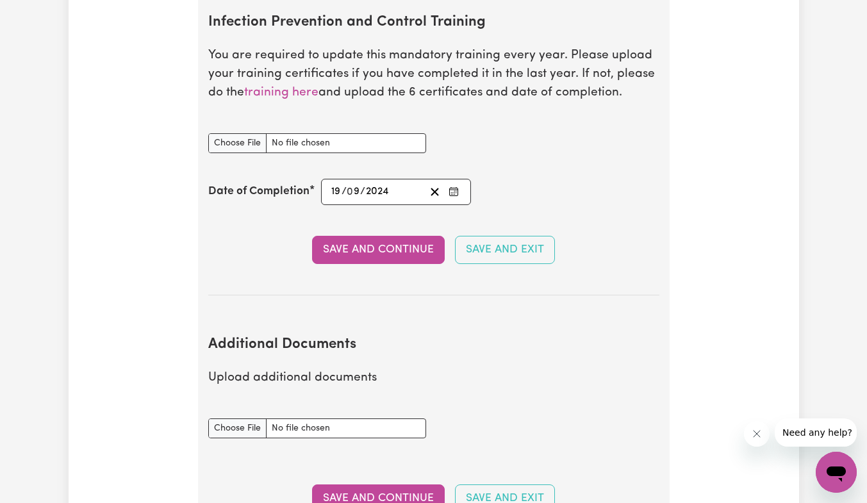
scroll to position [2124, 0]
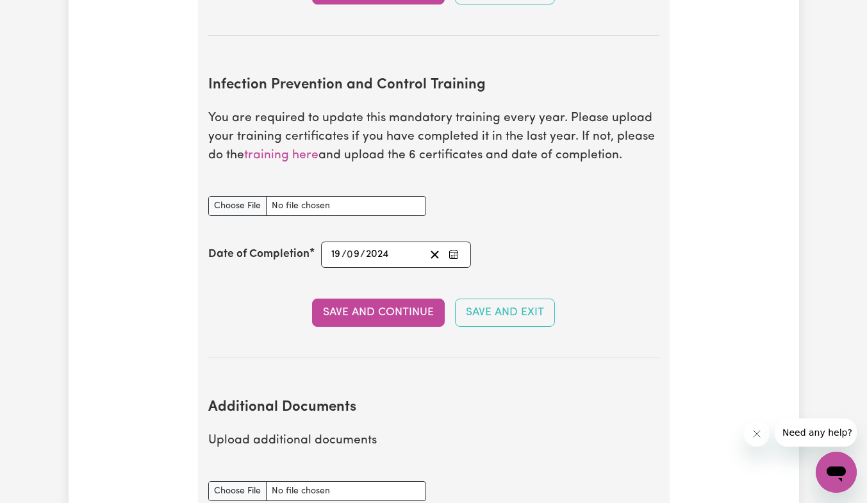
click at [500, 455] on section "Additional Documents Upload additional documents Additional Documents document …" at bounding box center [433, 493] width 451 height 228
click at [226, 208] on input "Infection Prevention and Control Training document" at bounding box center [317, 206] width 218 height 20
type input "C:\fakepath\Certificate(1).pdf"
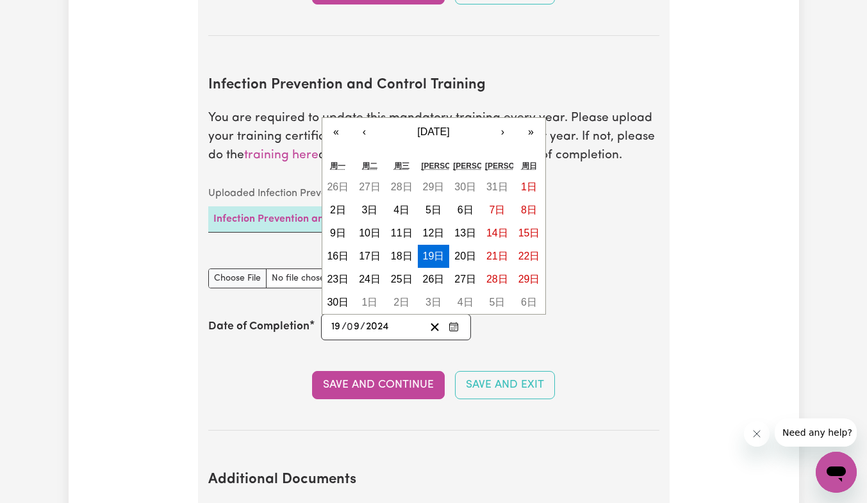
click at [375, 322] on input "2024" at bounding box center [377, 326] width 25 height 17
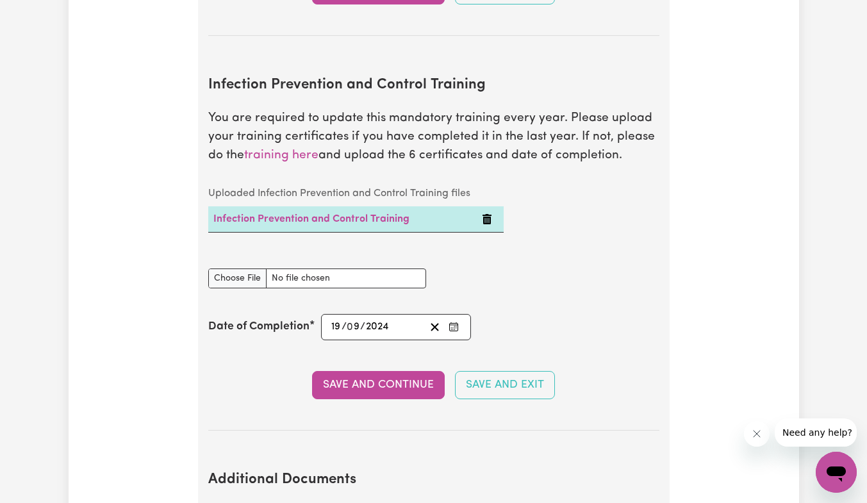
click at [561, 360] on section "Infection Prevention and Control Training You are required to update this manda…" at bounding box center [433, 243] width 451 height 374
click at [330, 379] on button "Save and Continue" at bounding box center [378, 385] width 133 height 28
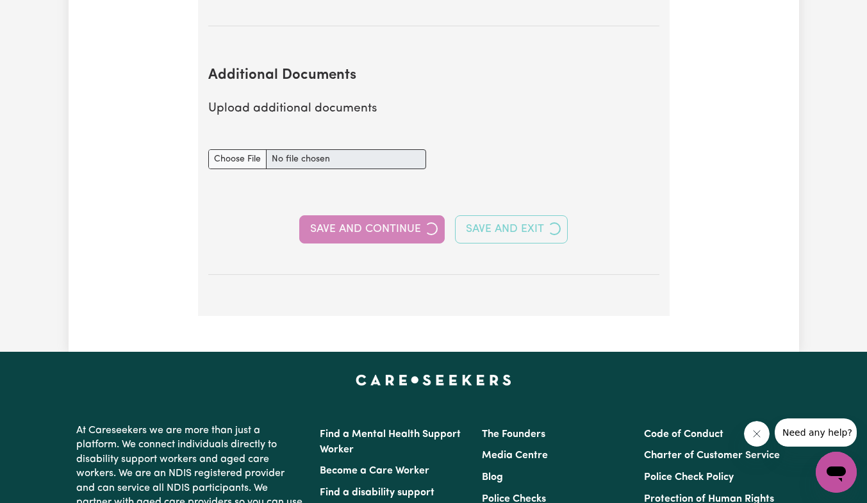
scroll to position [2577, 0]
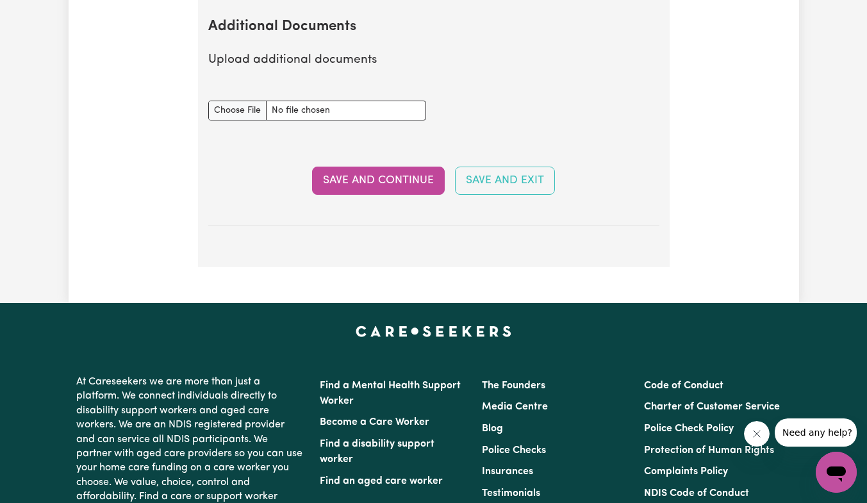
click at [231, 108] on input "Additional Documents document" at bounding box center [317, 111] width 218 height 20
type input "C:\fakepath\PaySlip1.pdf"
click at [357, 183] on button "Save and Continue" at bounding box center [378, 181] width 133 height 28
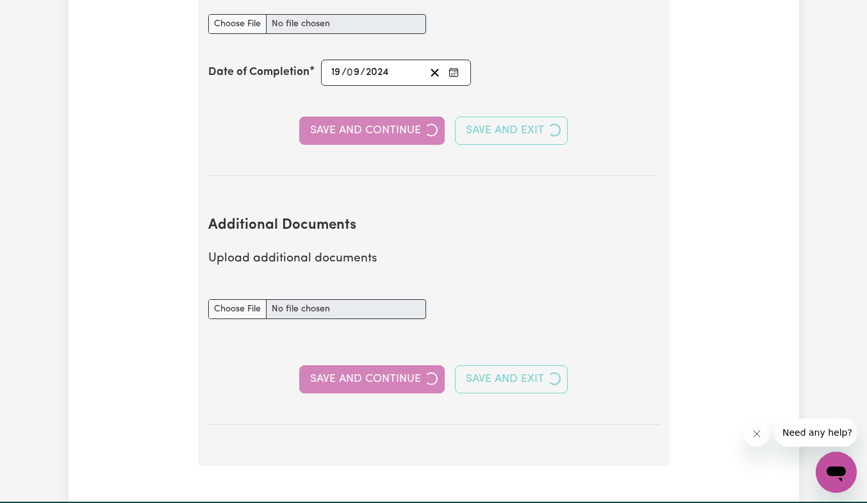
select select "Certificate III (Individual Support)"
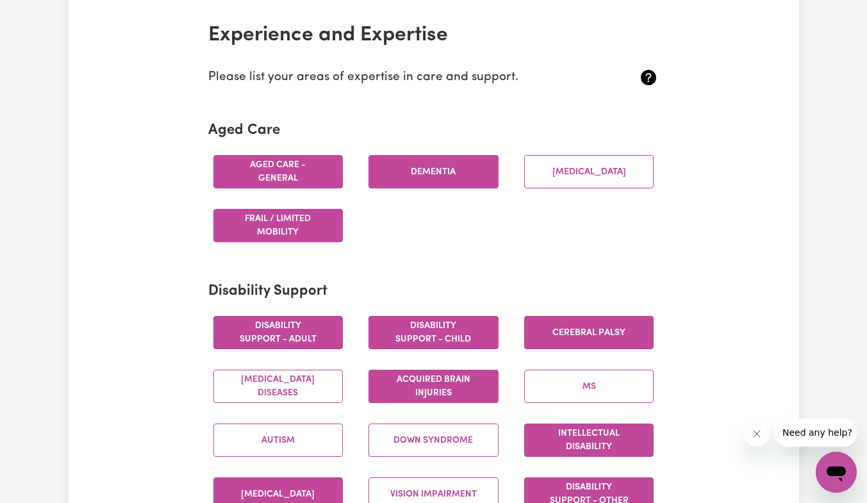
scroll to position [282, 0]
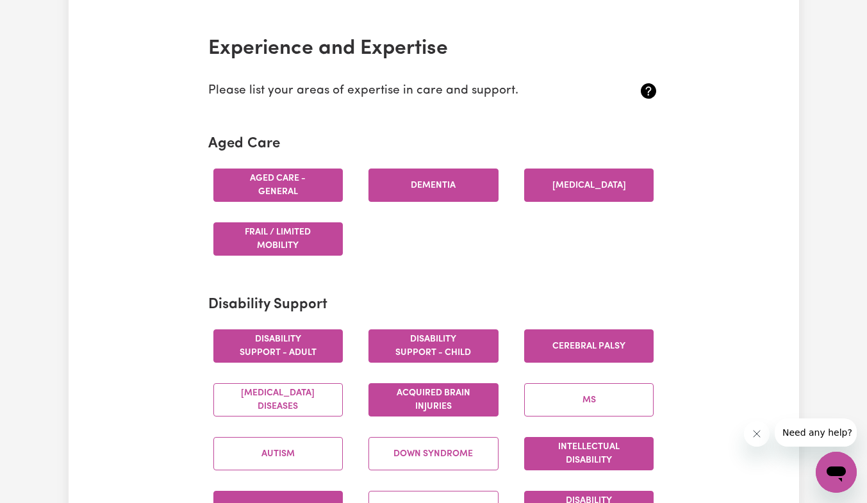
click at [584, 193] on button "Parkinsons" at bounding box center [589, 184] width 130 height 33
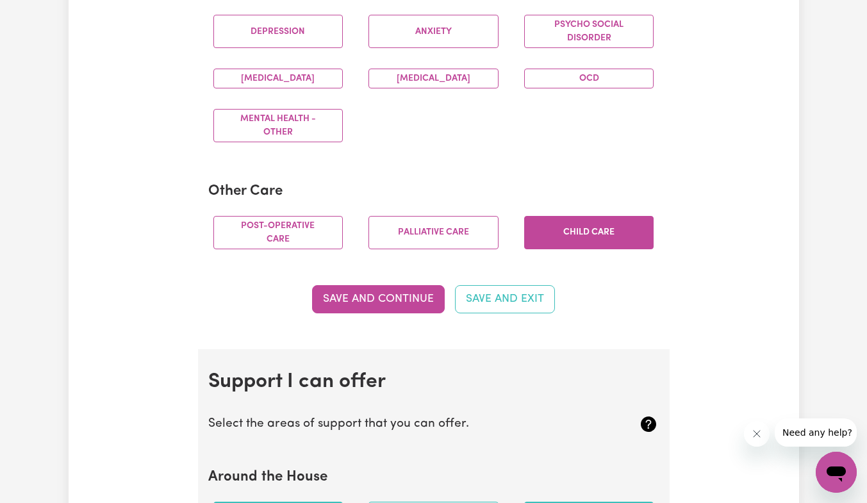
scroll to position [865, 0]
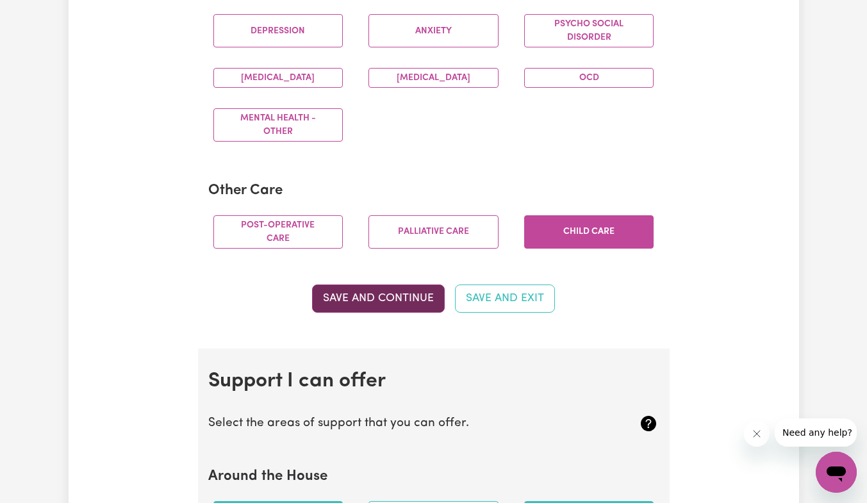
click at [402, 301] on button "Save and Continue" at bounding box center [378, 298] width 133 height 28
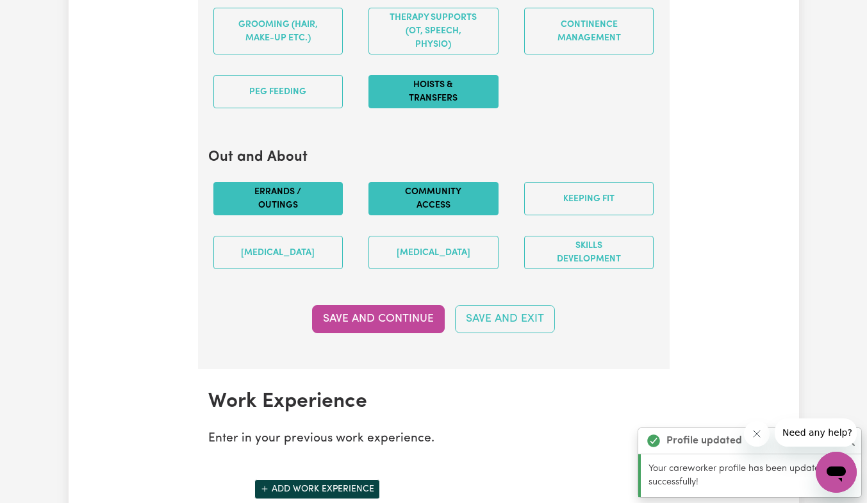
scroll to position [1596, 0]
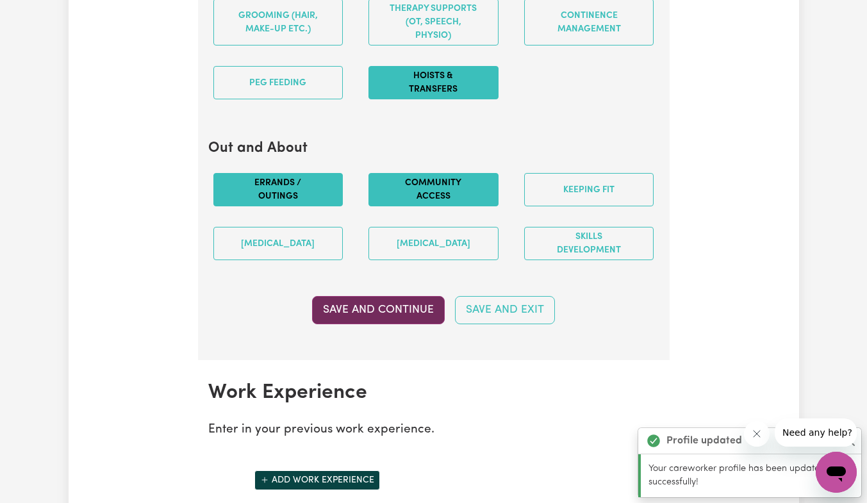
click at [345, 315] on button "Save and Continue" at bounding box center [378, 310] width 133 height 28
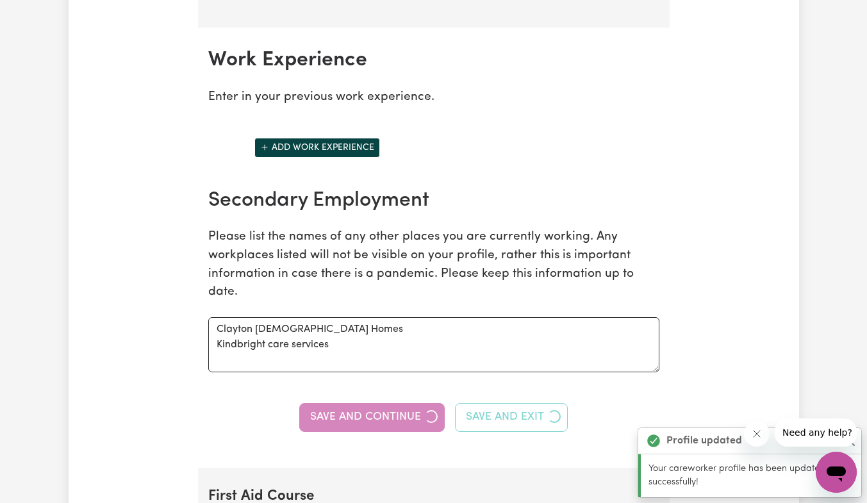
scroll to position [1956, 0]
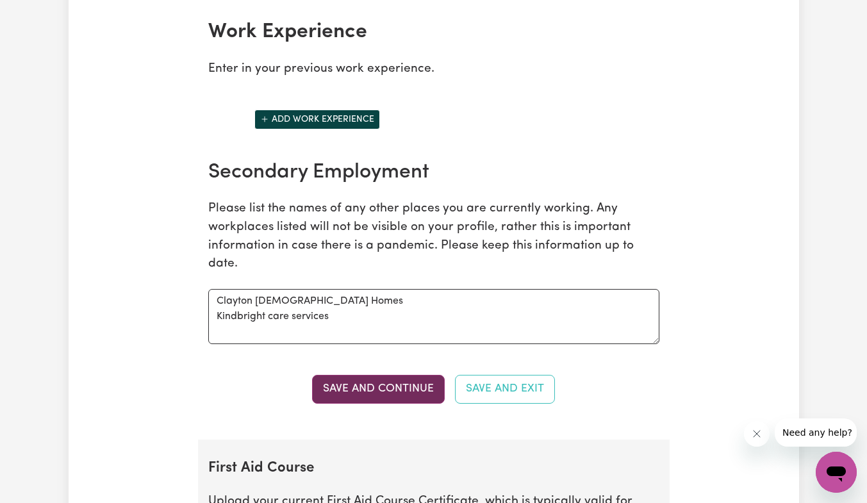
click at [392, 387] on button "Save and Continue" at bounding box center [378, 389] width 133 height 28
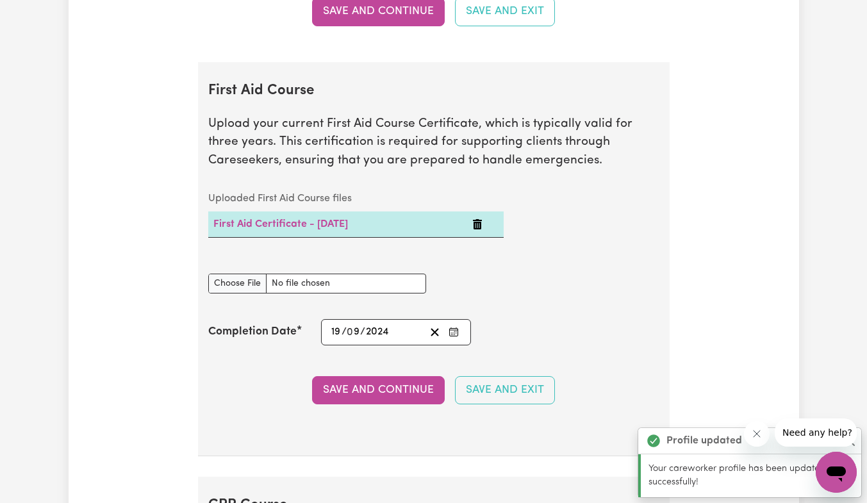
scroll to position [2396, 0]
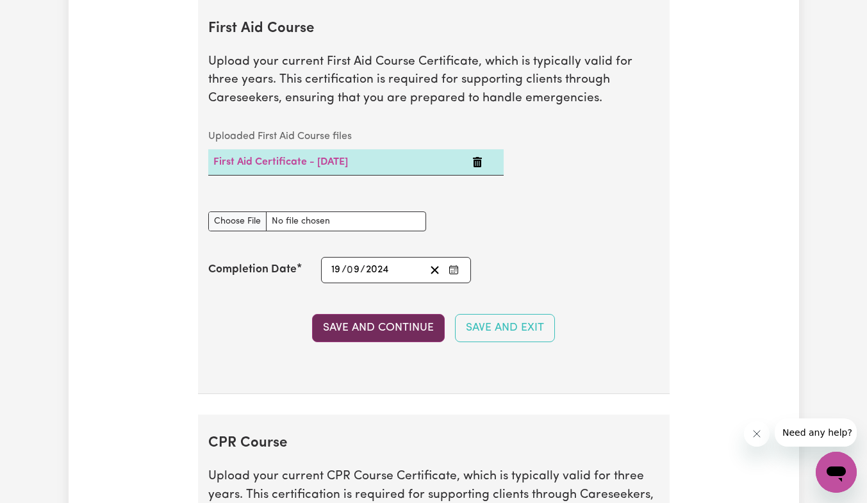
click at [389, 339] on button "Save and Continue" at bounding box center [378, 328] width 133 height 28
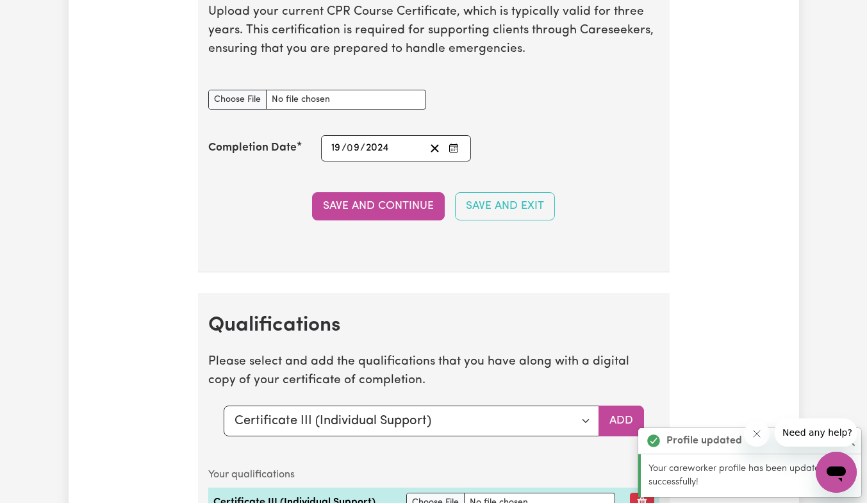
scroll to position [2861, 0]
click at [218, 102] on input "CPR Course document" at bounding box center [317, 99] width 218 height 20
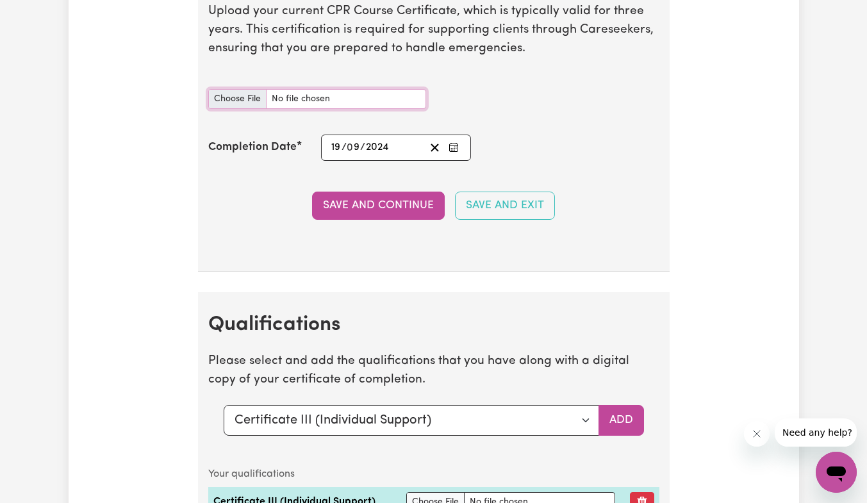
type input "C:\fakepath\Certificate(1).pdf"
click at [372, 207] on button "Save and Continue" at bounding box center [378, 206] width 133 height 28
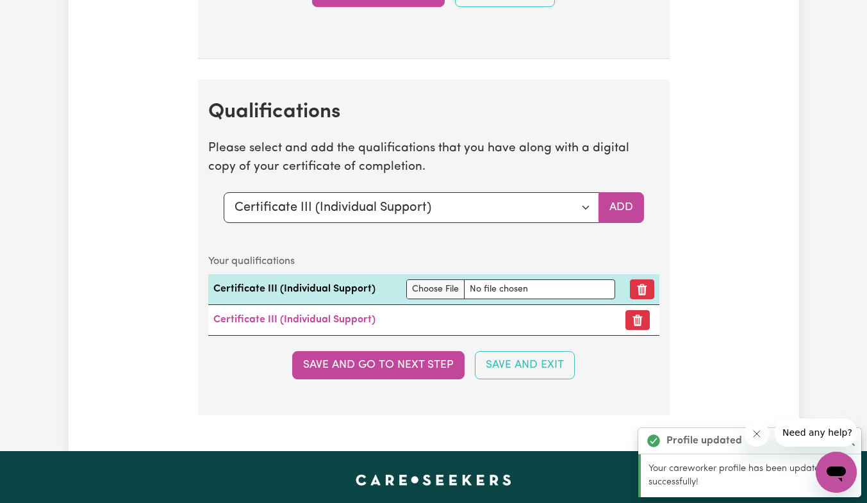
scroll to position [3154, 0]
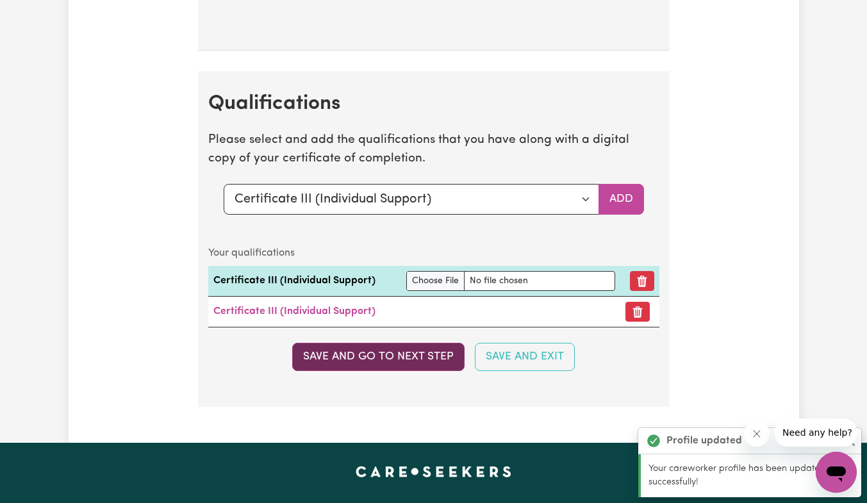
click at [388, 368] on button "Save and go to next step" at bounding box center [378, 357] width 172 height 28
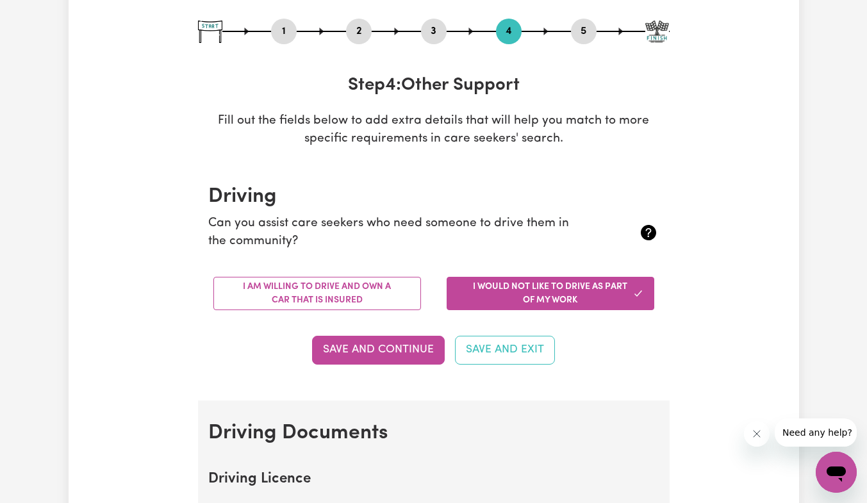
scroll to position [135, 0]
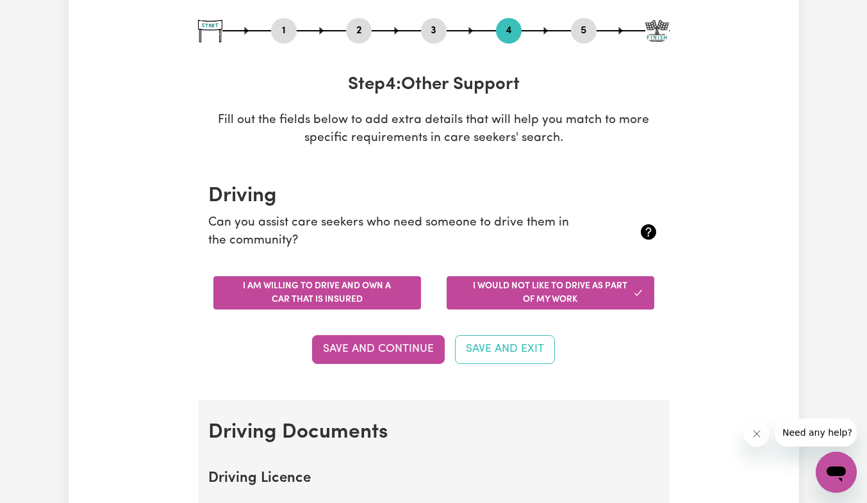
click at [297, 291] on button "I am willing to drive and own a car that is insured" at bounding box center [317, 292] width 208 height 33
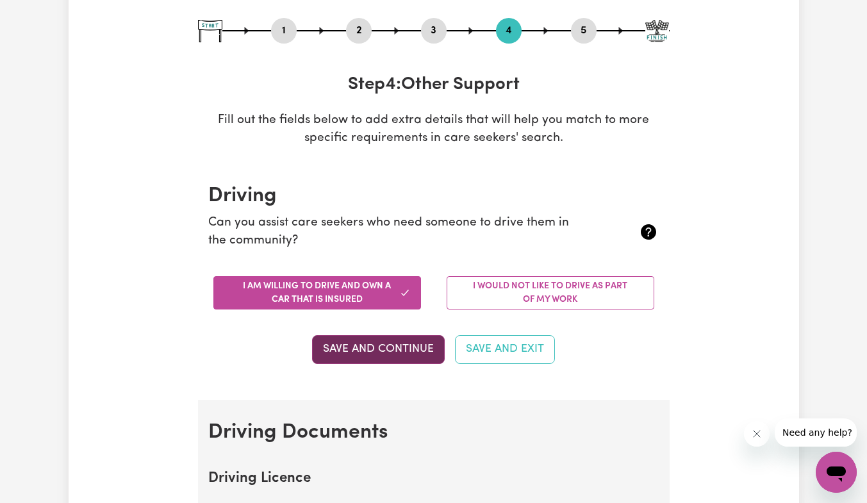
click at [368, 344] on button "Save and Continue" at bounding box center [378, 349] width 133 height 28
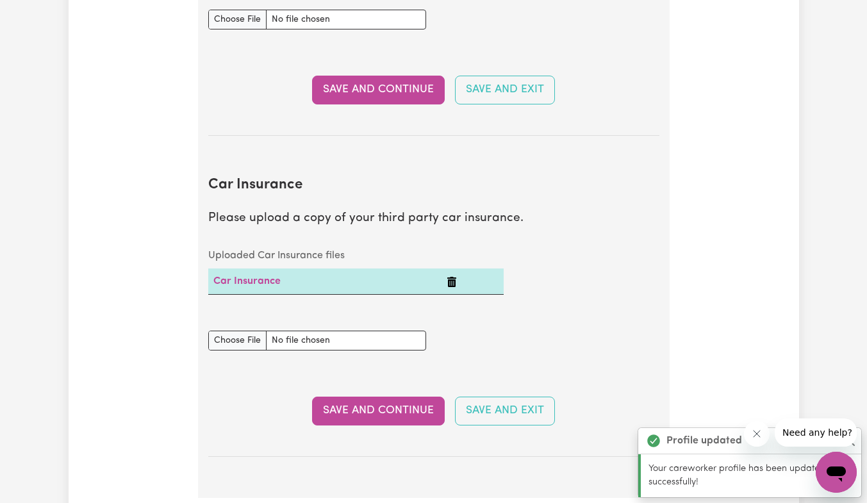
scroll to position [768, 0]
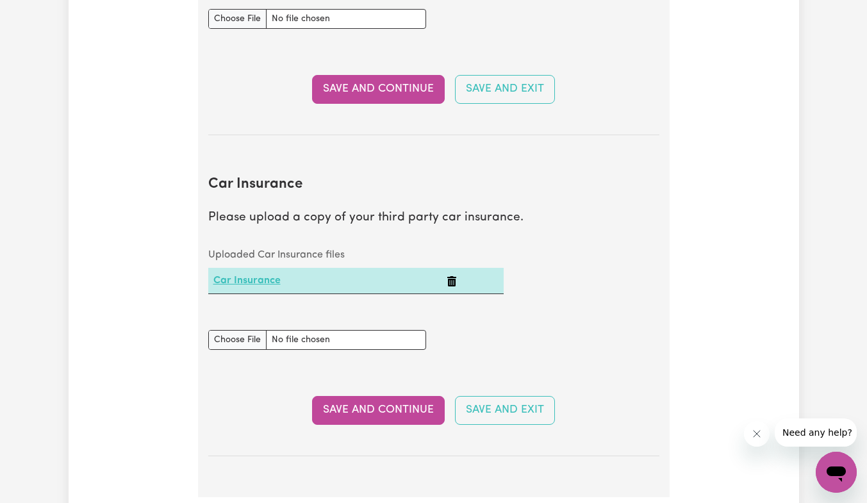
click at [250, 283] on link "Car Insurance" at bounding box center [246, 280] width 67 height 10
click at [391, 420] on button "Save and Continue" at bounding box center [378, 410] width 133 height 28
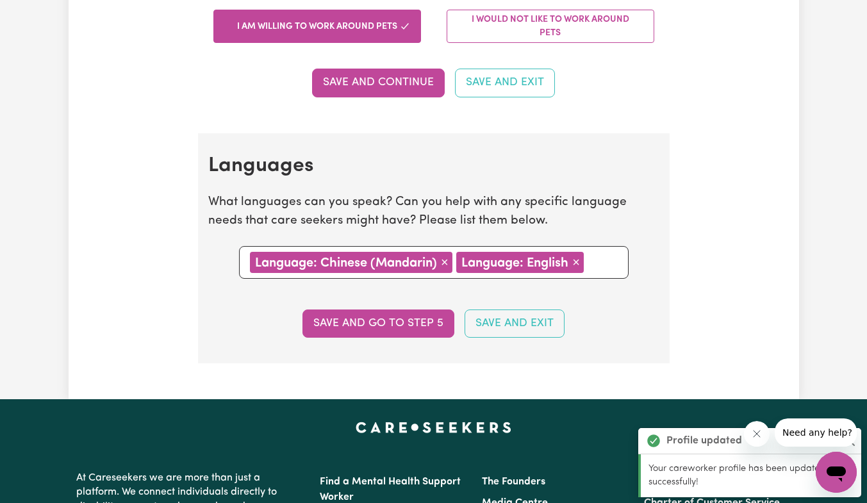
scroll to position [1352, 0]
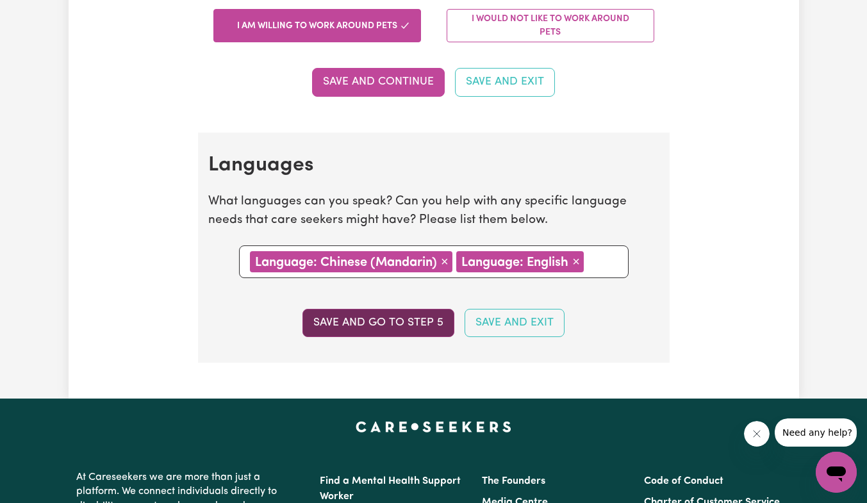
click at [385, 331] on button "Save and go to step 5" at bounding box center [378, 323] width 152 height 28
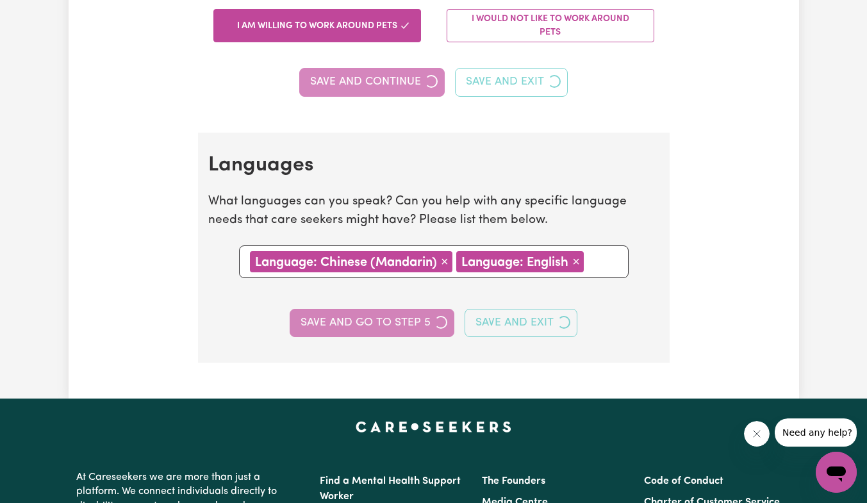
scroll to position [436, 0]
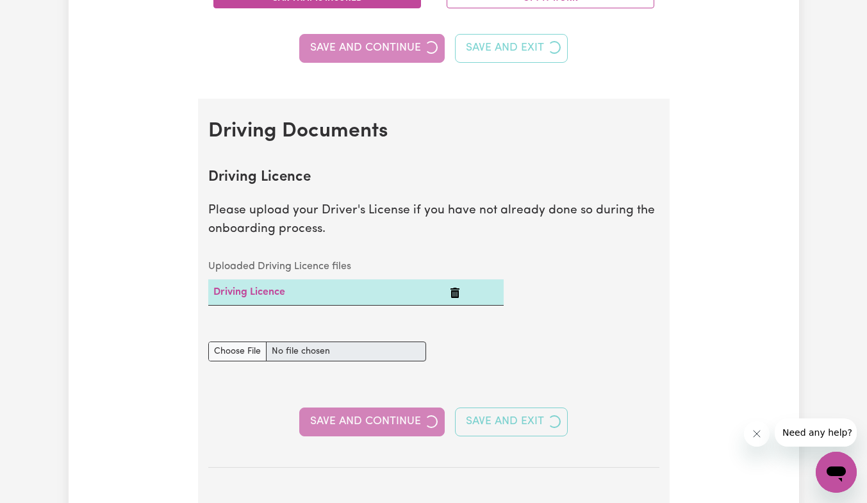
select select "I am providing services privately on my own"
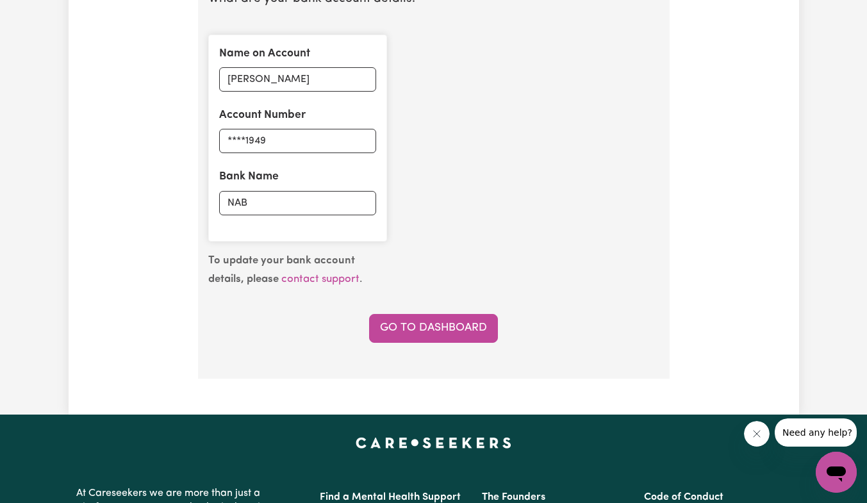
scroll to position [979, 0]
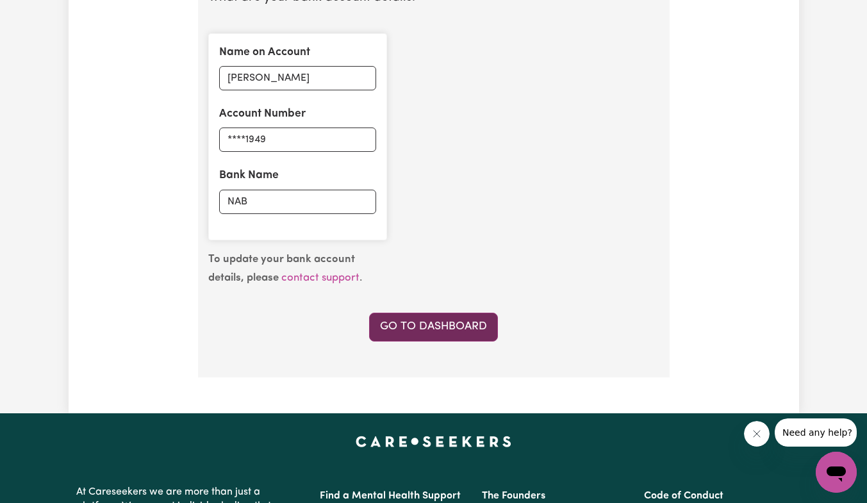
click at [459, 331] on link "Go to Dashboard" at bounding box center [433, 327] width 129 height 28
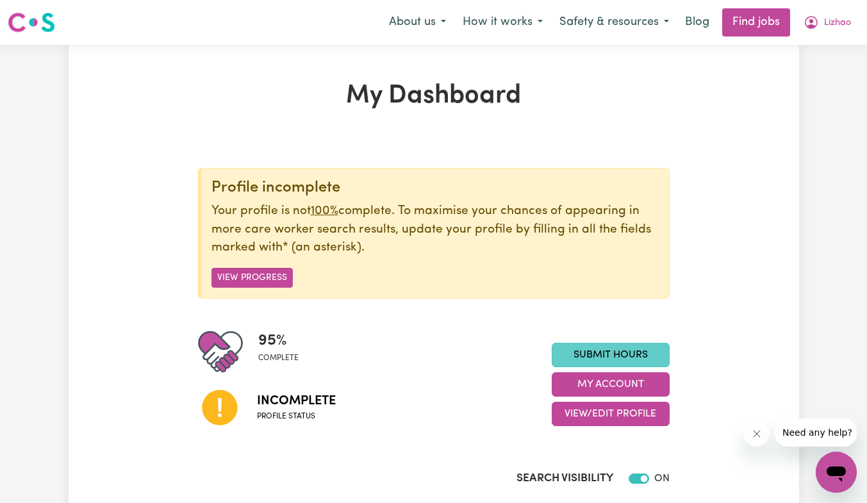
click at [599, 348] on link "Submit Hours" at bounding box center [611, 355] width 118 height 24
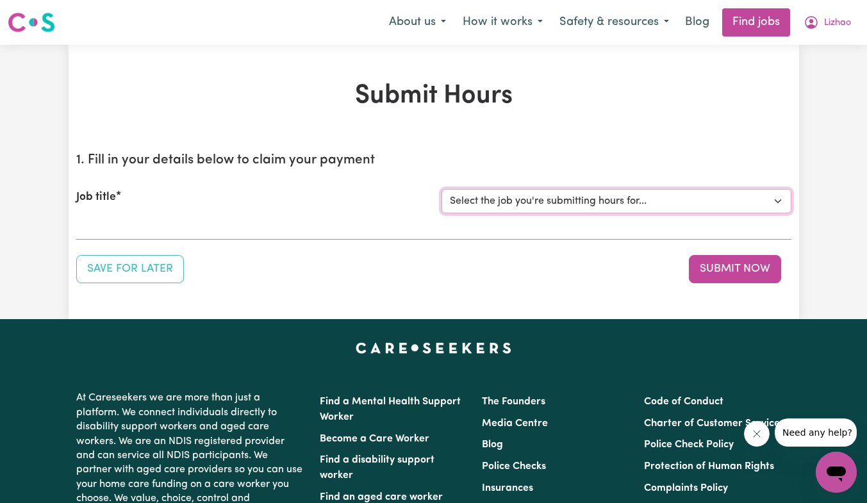
click at [778, 203] on select "Select the job you're submitting hours for..." at bounding box center [616, 201] width 350 height 24
click at [708, 274] on button "Submit Now" at bounding box center [735, 269] width 92 height 28
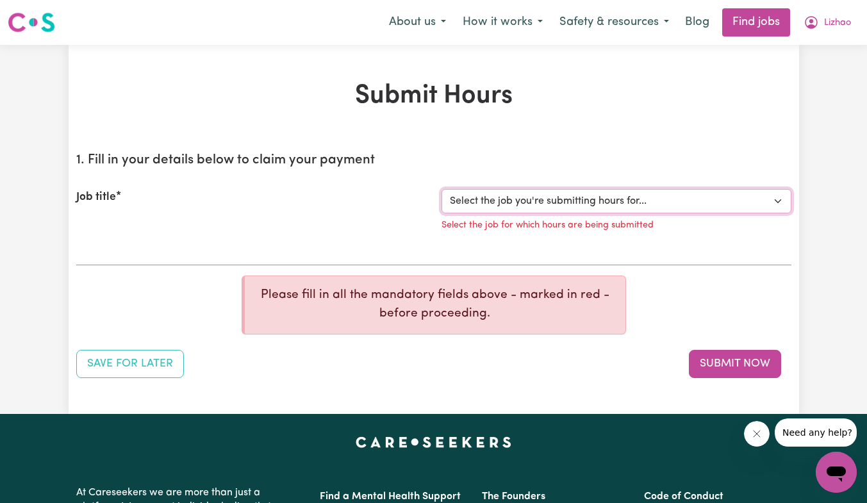
click at [782, 201] on select "Select the job you're submitting hours for..." at bounding box center [616, 201] width 350 height 24
click at [431, 97] on h1 "Submit Hours" at bounding box center [433, 96] width 715 height 31
click at [315, 181] on div "Job title Select the job you're submitting hours for... Select the job for whic…" at bounding box center [433, 214] width 715 height 81
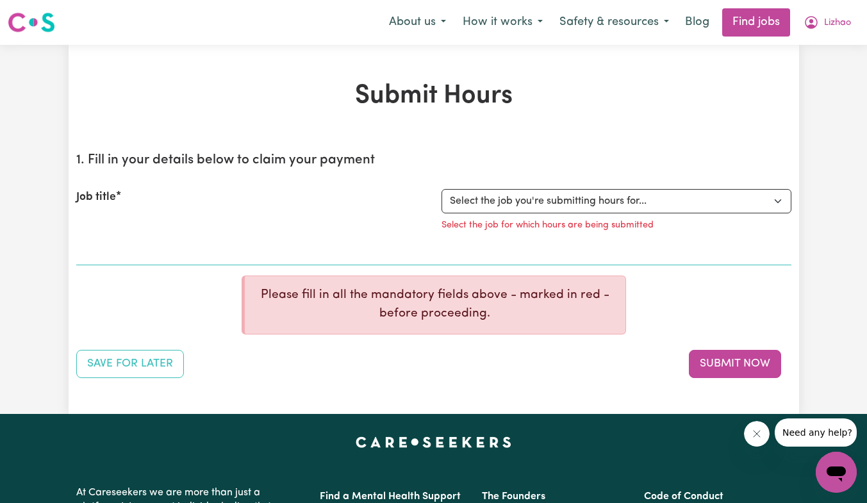
click at [101, 198] on label "Job title" at bounding box center [96, 197] width 40 height 17
click at [441, 198] on select "Select the job you're submitting hours for..." at bounding box center [616, 201] width 350 height 24
click at [481, 24] on button "How it works" at bounding box center [502, 22] width 97 height 27
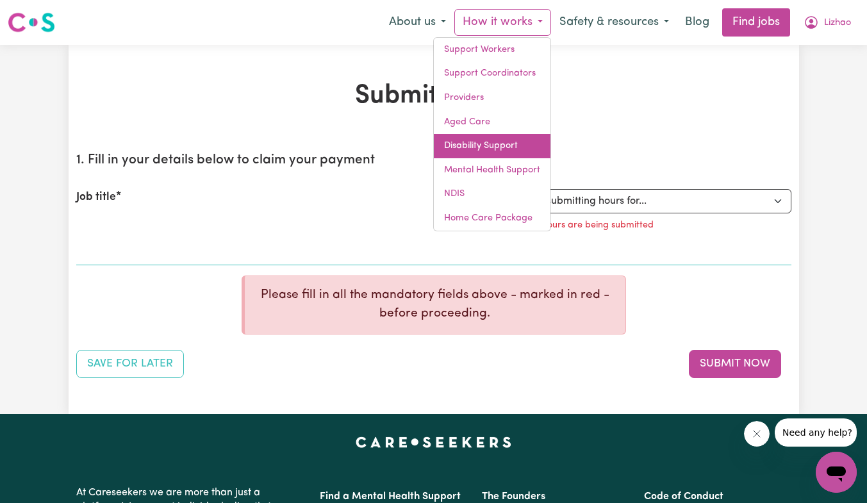
click at [515, 144] on link "Disability Support" at bounding box center [492, 146] width 117 height 24
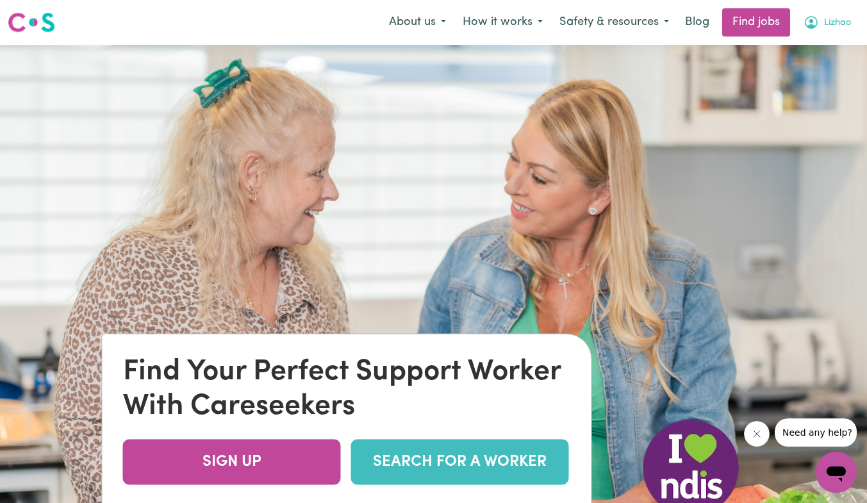
click at [846, 23] on span "Lizhao" at bounding box center [837, 23] width 27 height 14
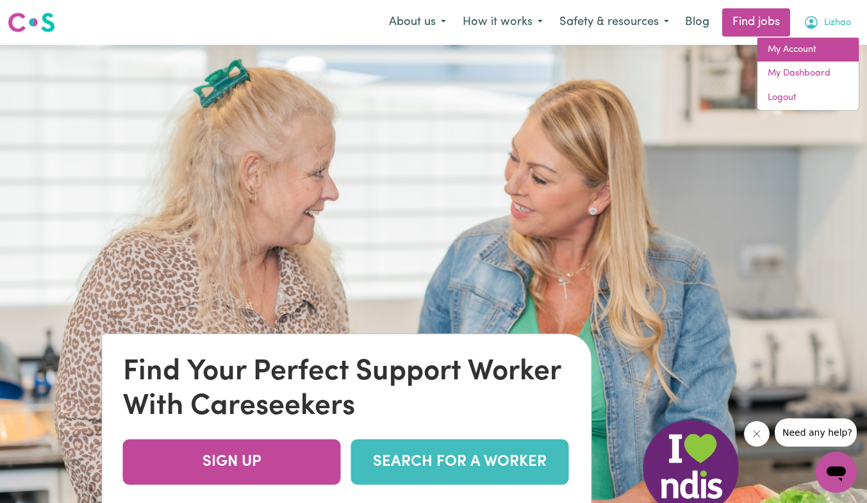
click at [812, 49] on link "My Account" at bounding box center [807, 50] width 101 height 24
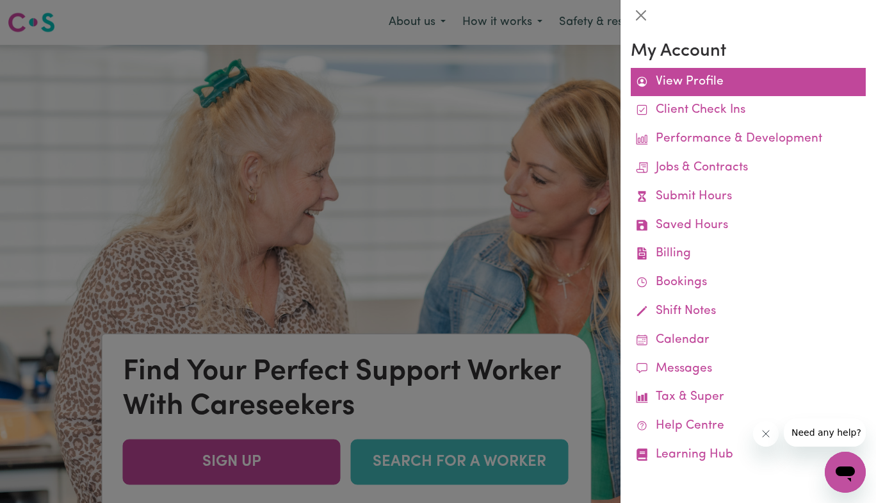
click at [703, 76] on link "View Profile" at bounding box center [748, 82] width 235 height 29
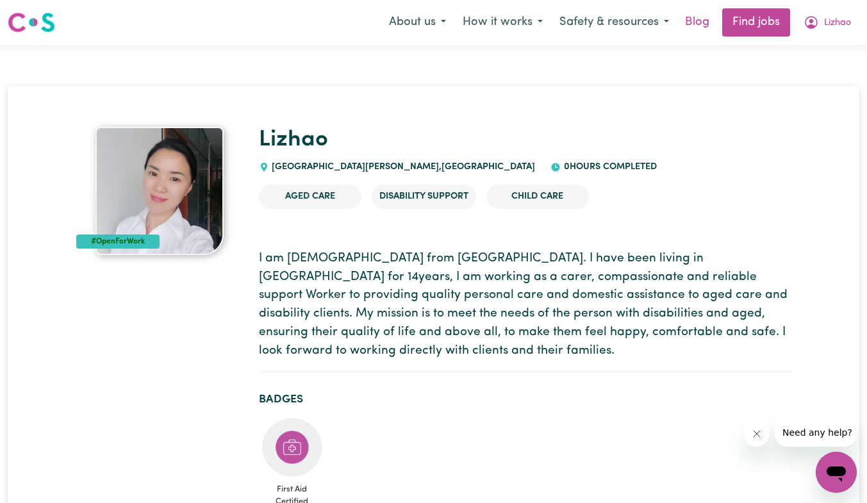
click at [698, 31] on link "Blog" at bounding box center [697, 22] width 40 height 28
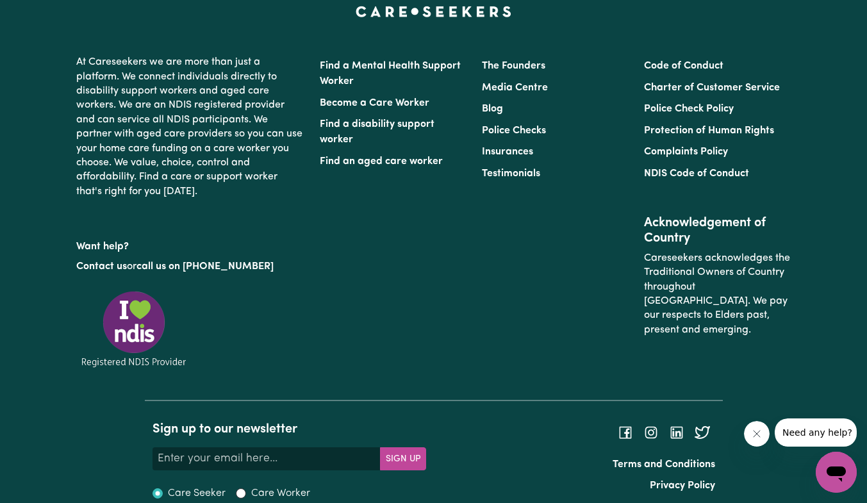
scroll to position [2447, 0]
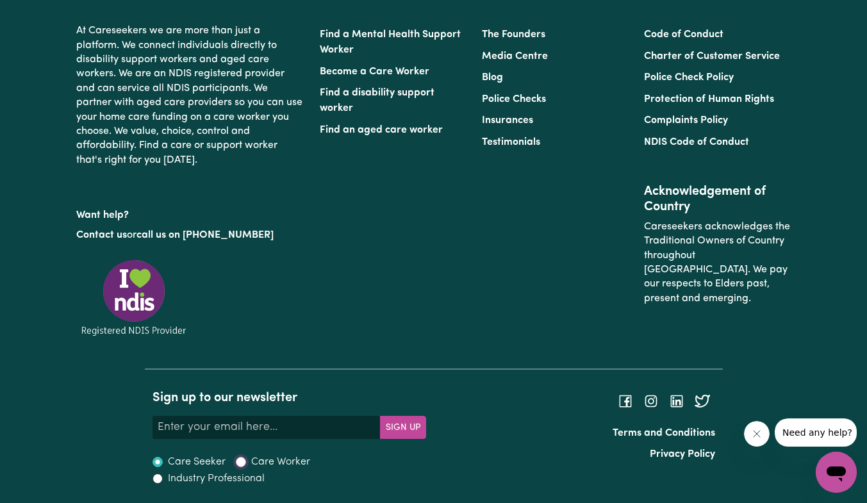
click at [238, 463] on input "Care Worker" at bounding box center [241, 462] width 10 height 10
radio input "true"
click at [274, 115] on p "At Careseekers we are more than just a platform. We connect individuals directl…" at bounding box center [190, 96] width 228 height 154
